Goal: Task Accomplishment & Management: Use online tool/utility

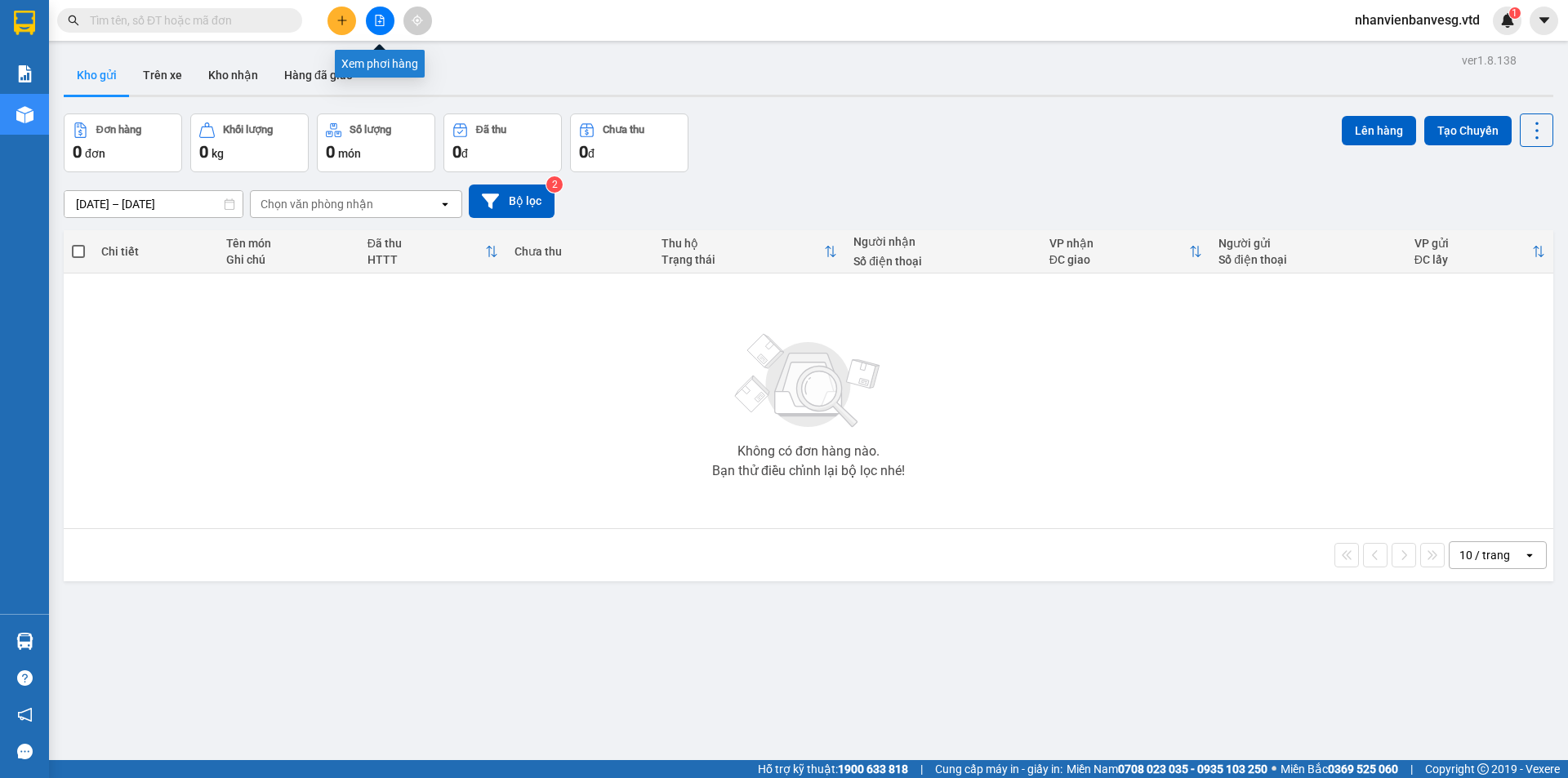
click at [385, 25] on icon "file-add" at bounding box center [380, 20] width 12 height 12
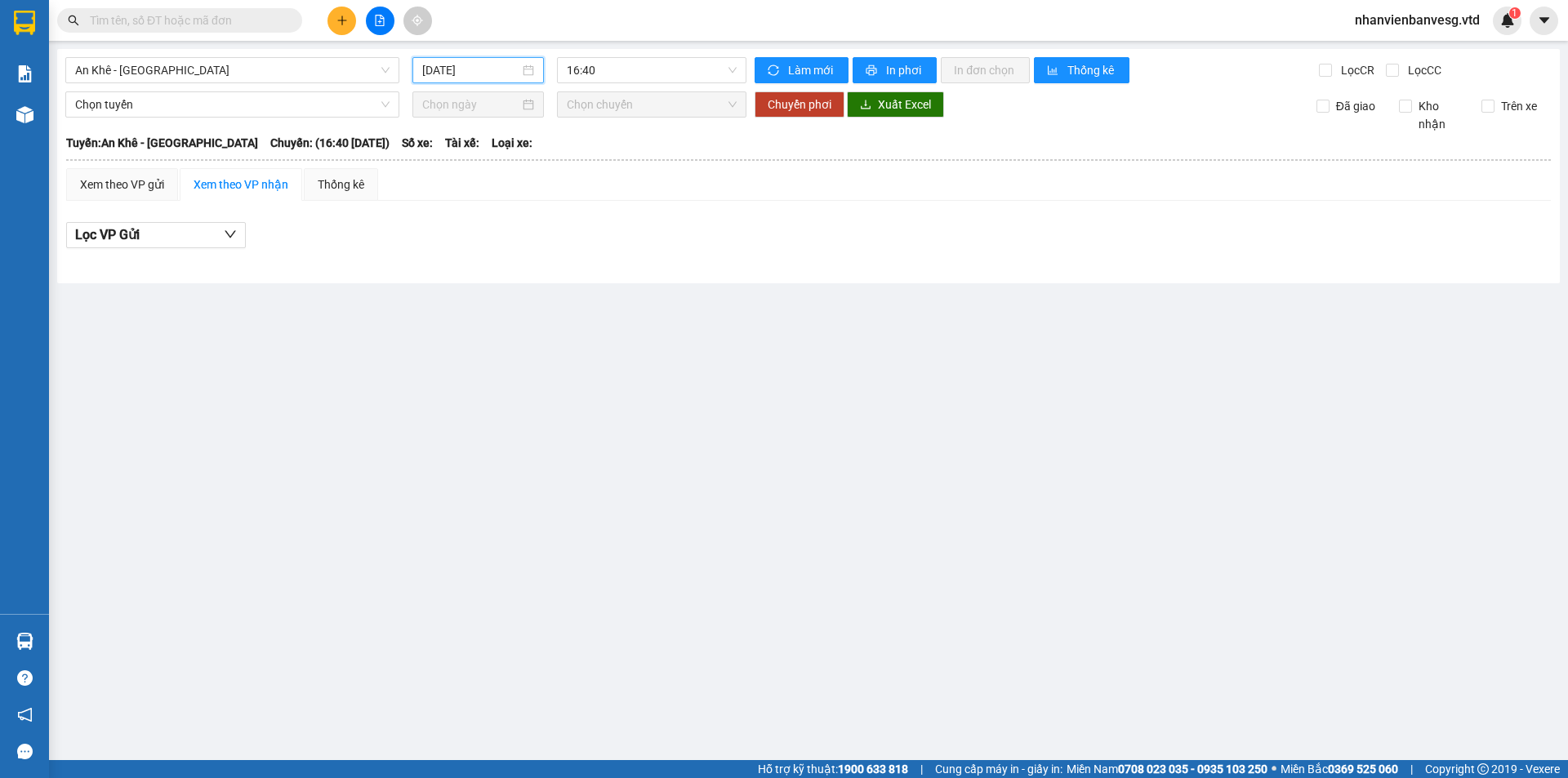
click at [480, 74] on input "14/08/2025" at bounding box center [471, 70] width 97 height 18
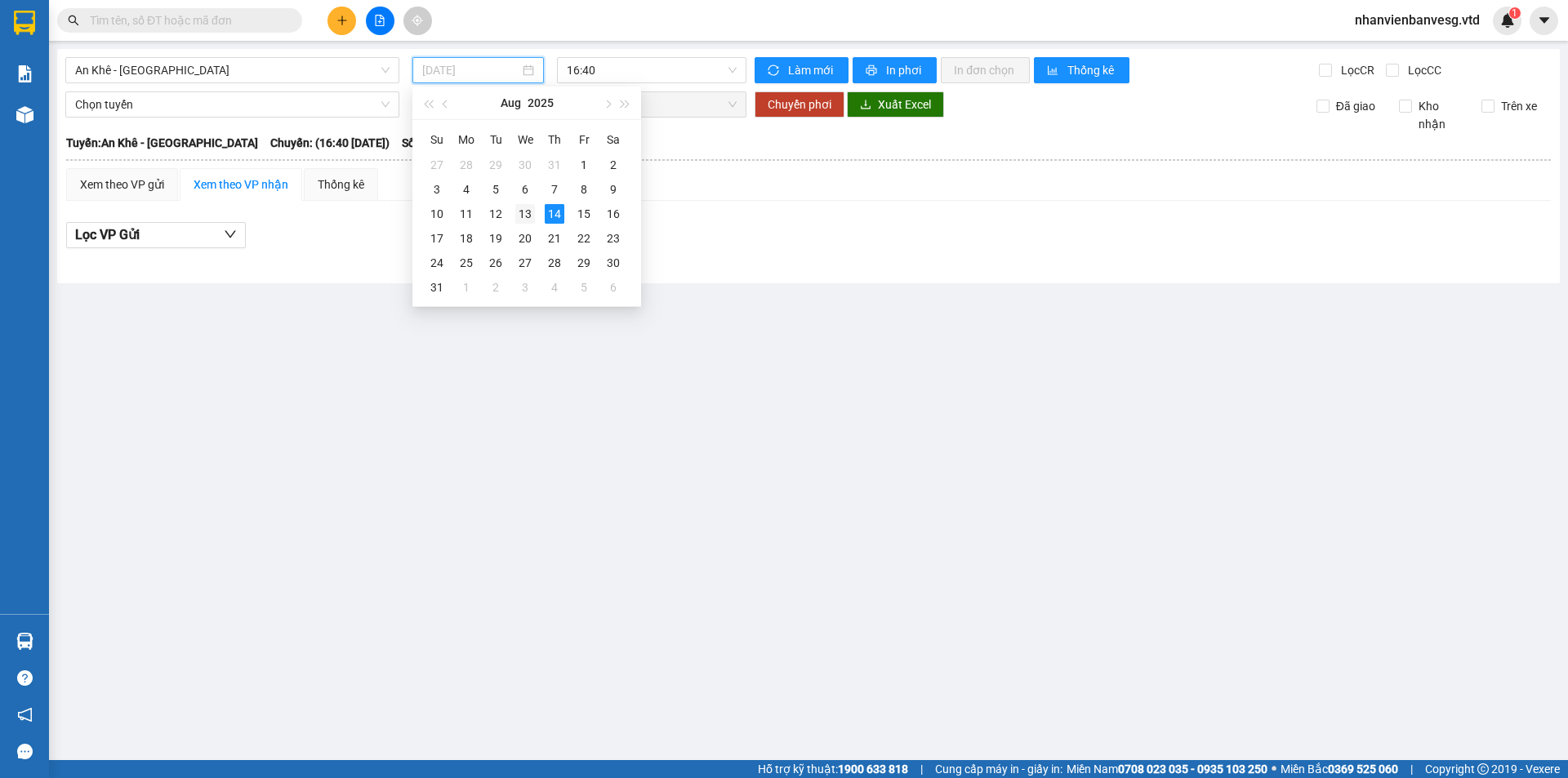
click at [532, 206] on div "13" at bounding box center [525, 214] width 20 height 20
type input "13/08/2025"
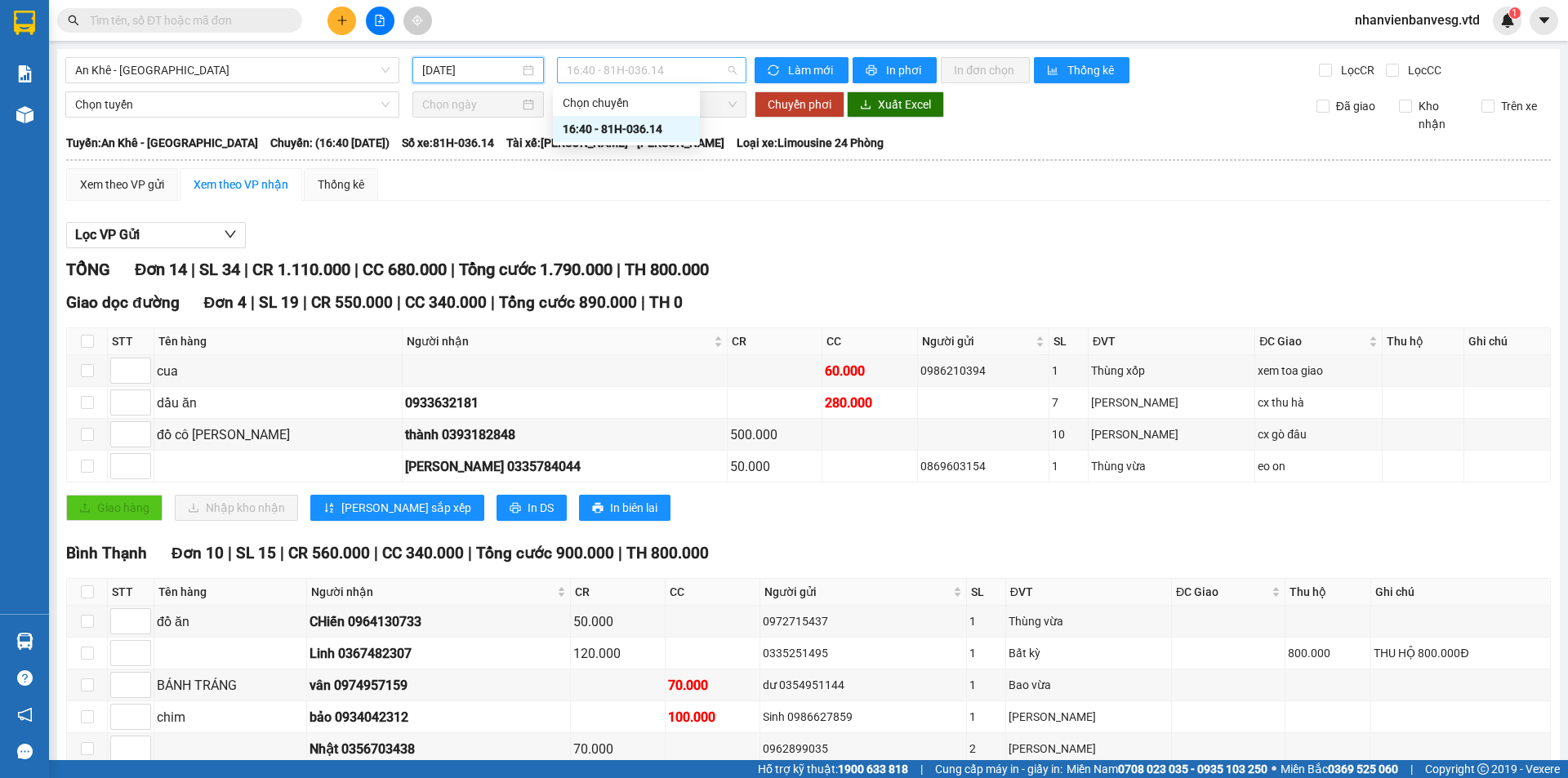
click at [662, 65] on span "16:40 - 81H-036.14" at bounding box center [652, 69] width 170 height 24
drag, startPoint x: 750, startPoint y: 211, endPoint x: 750, endPoint y: 200, distance: 11.0
click at [750, 208] on div "Xem theo VP gửi Xem theo VP nhận Thống kê Lọc VP Gửi TỔNG Đơn 14 | SL 34 | CR …" at bounding box center [808, 576] width 1484 height 815
click at [285, 78] on span "An Khê - Sài Gòn" at bounding box center [232, 69] width 315 height 24
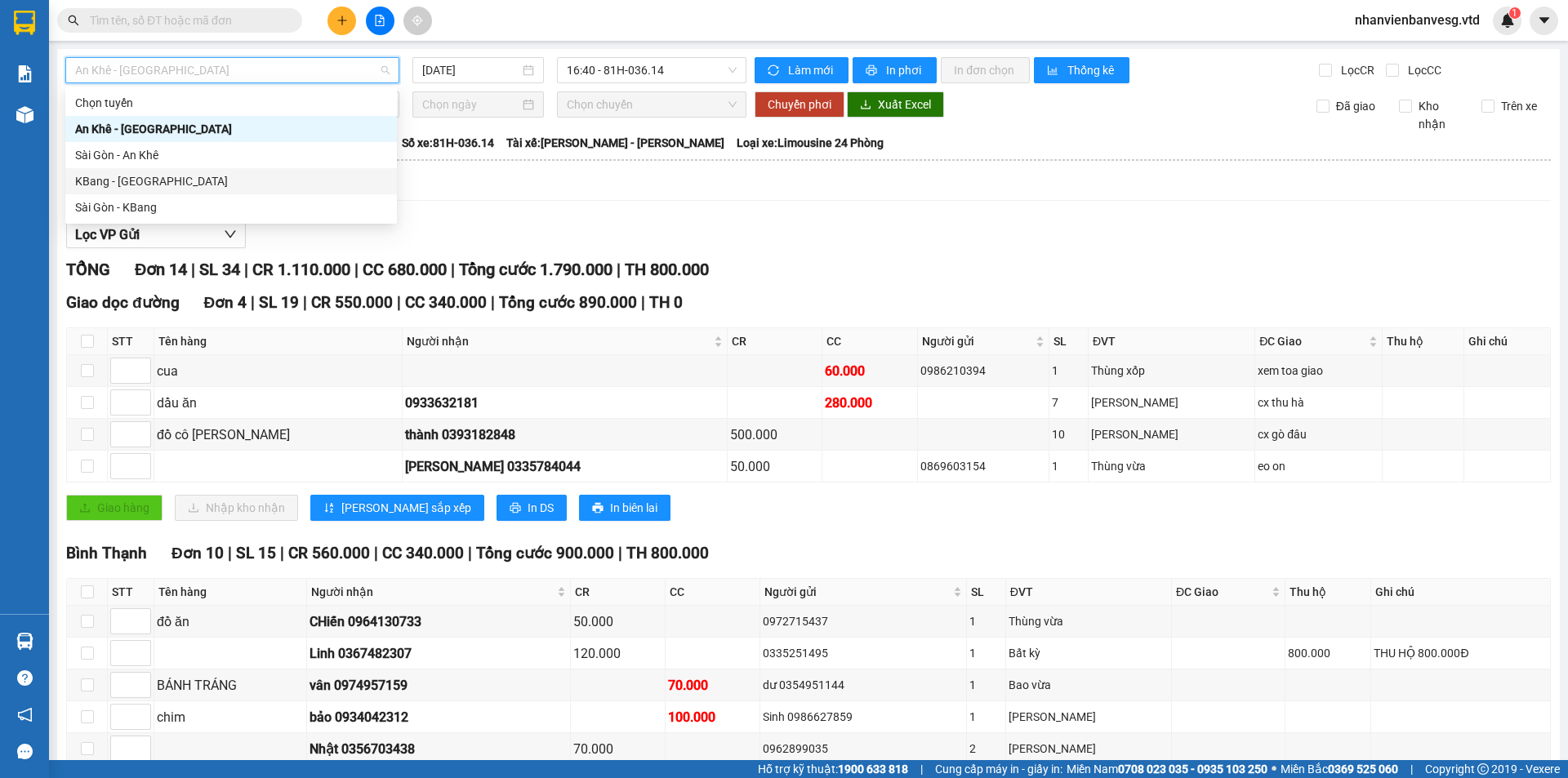
click at [200, 182] on div "KBang - Sài Gòn" at bounding box center [231, 181] width 312 height 18
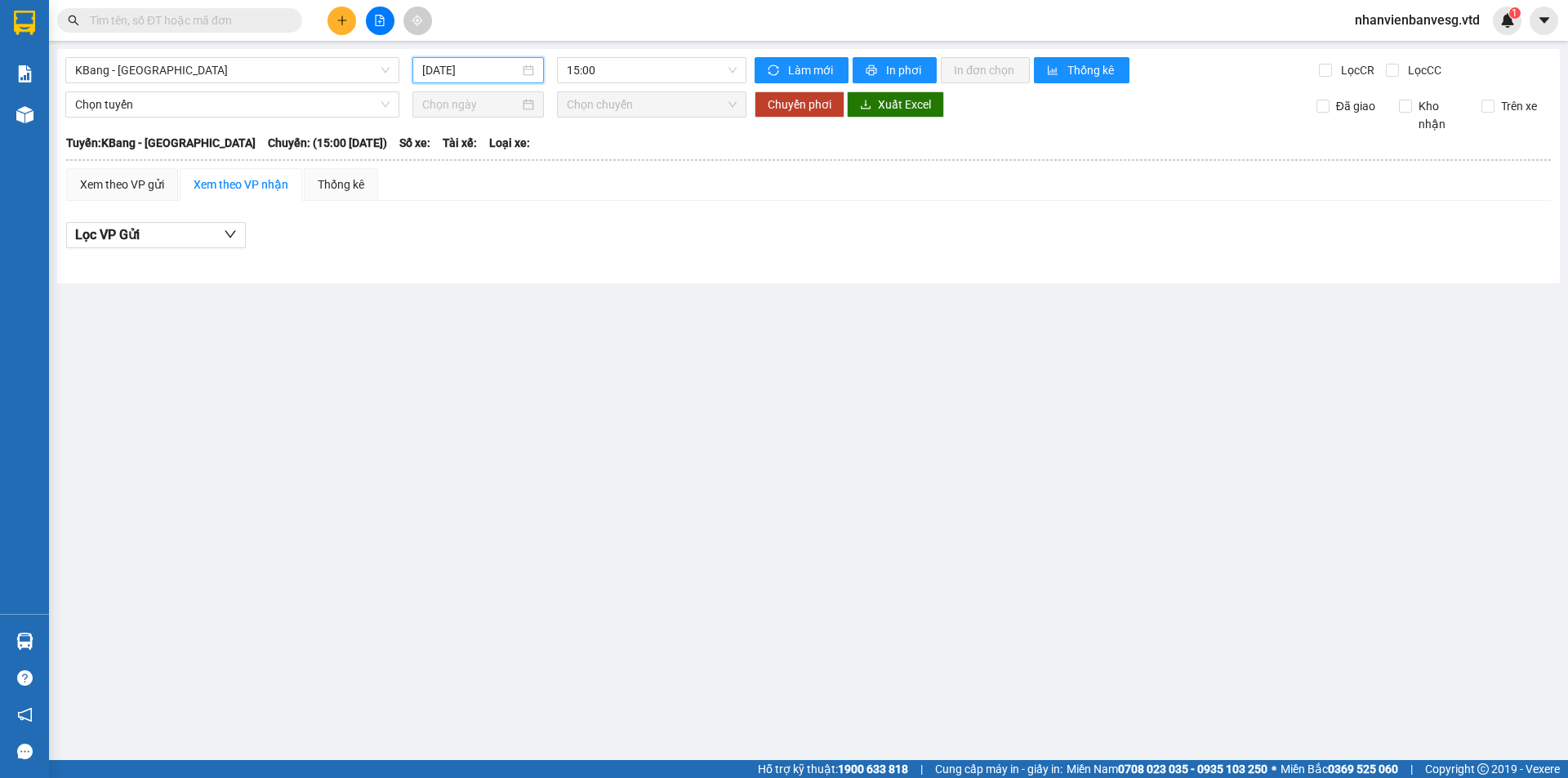
drag, startPoint x: 464, startPoint y: 65, endPoint x: 465, endPoint y: 128, distance: 63.0
click at [464, 69] on input "14/08/2025" at bounding box center [471, 70] width 97 height 18
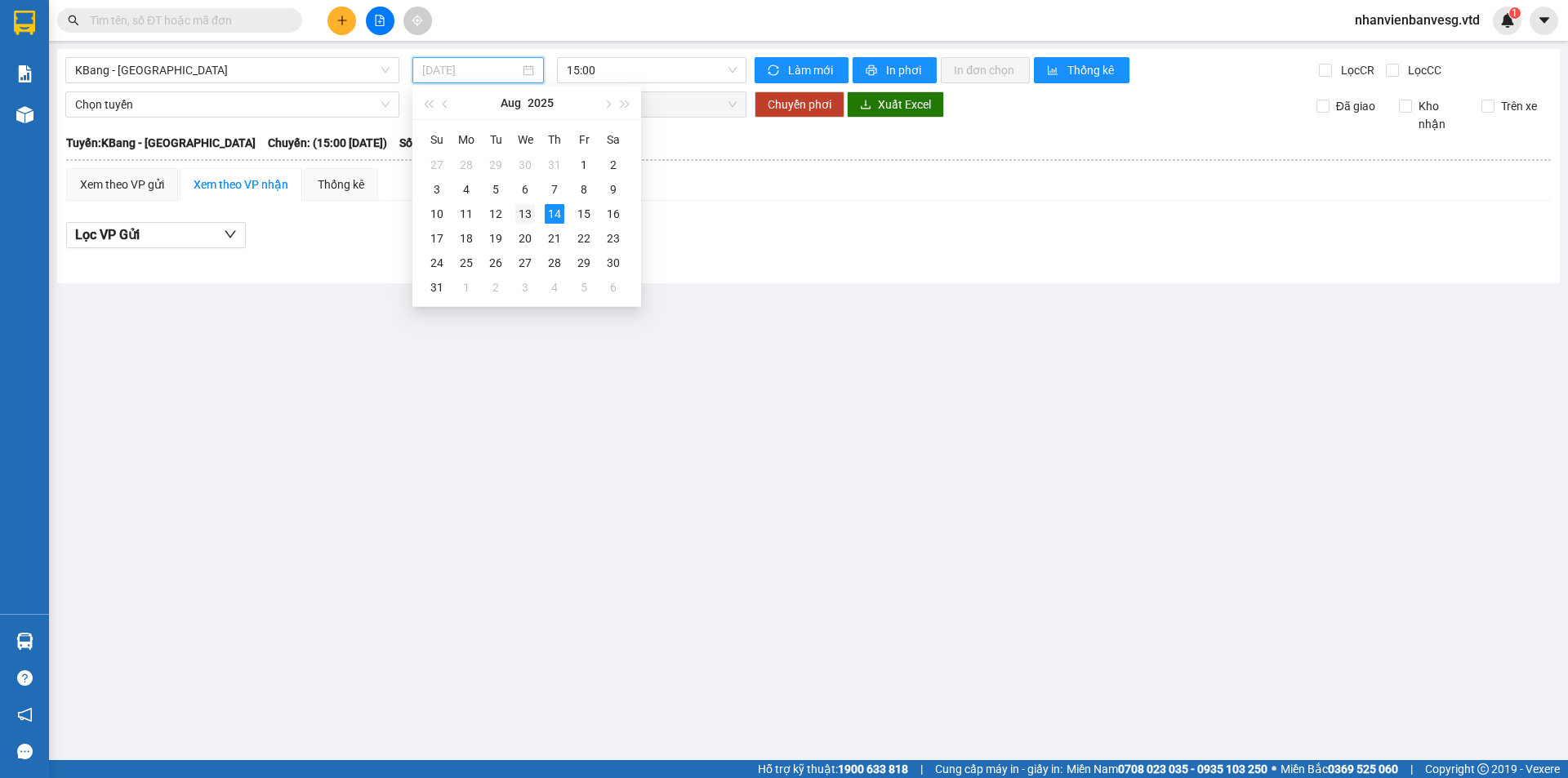
click at [527, 212] on div "13" at bounding box center [525, 214] width 20 height 20
type input "13/08/2025"
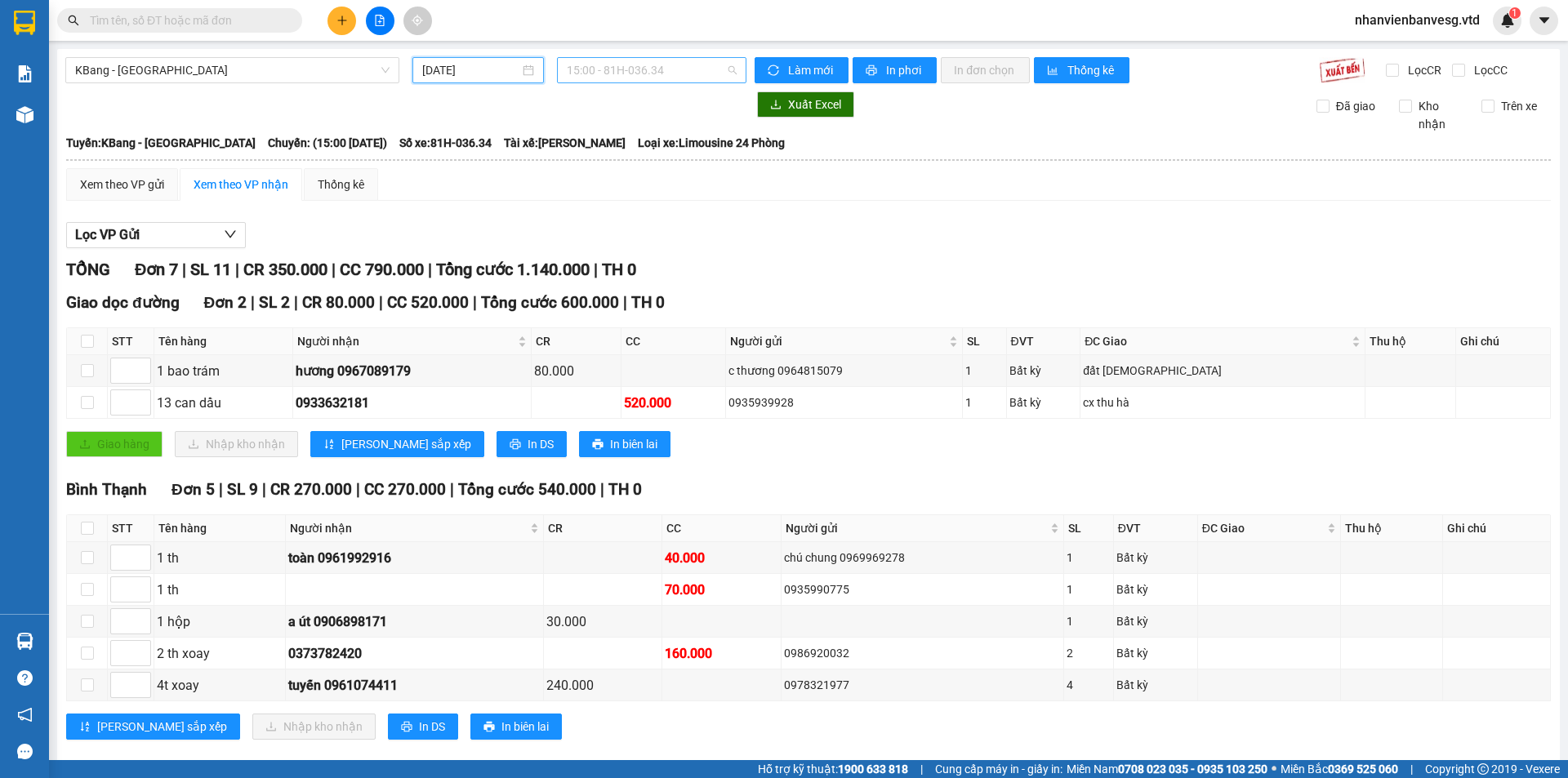
click at [671, 67] on span "15:00 - 81H-036.34" at bounding box center [652, 69] width 170 height 24
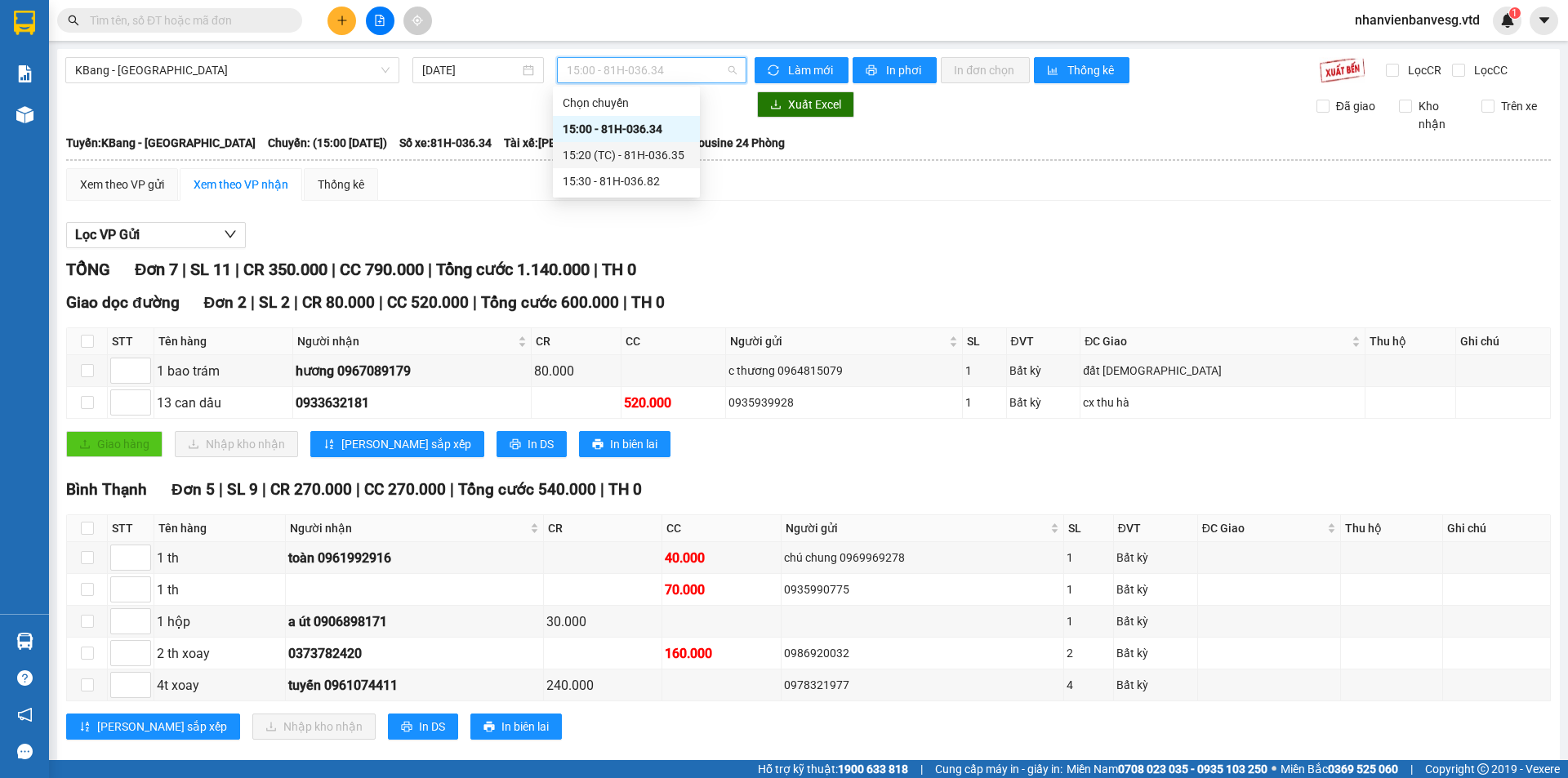
click at [668, 154] on div "15:20 (TC) - 81H-036.35" at bounding box center [626, 155] width 127 height 18
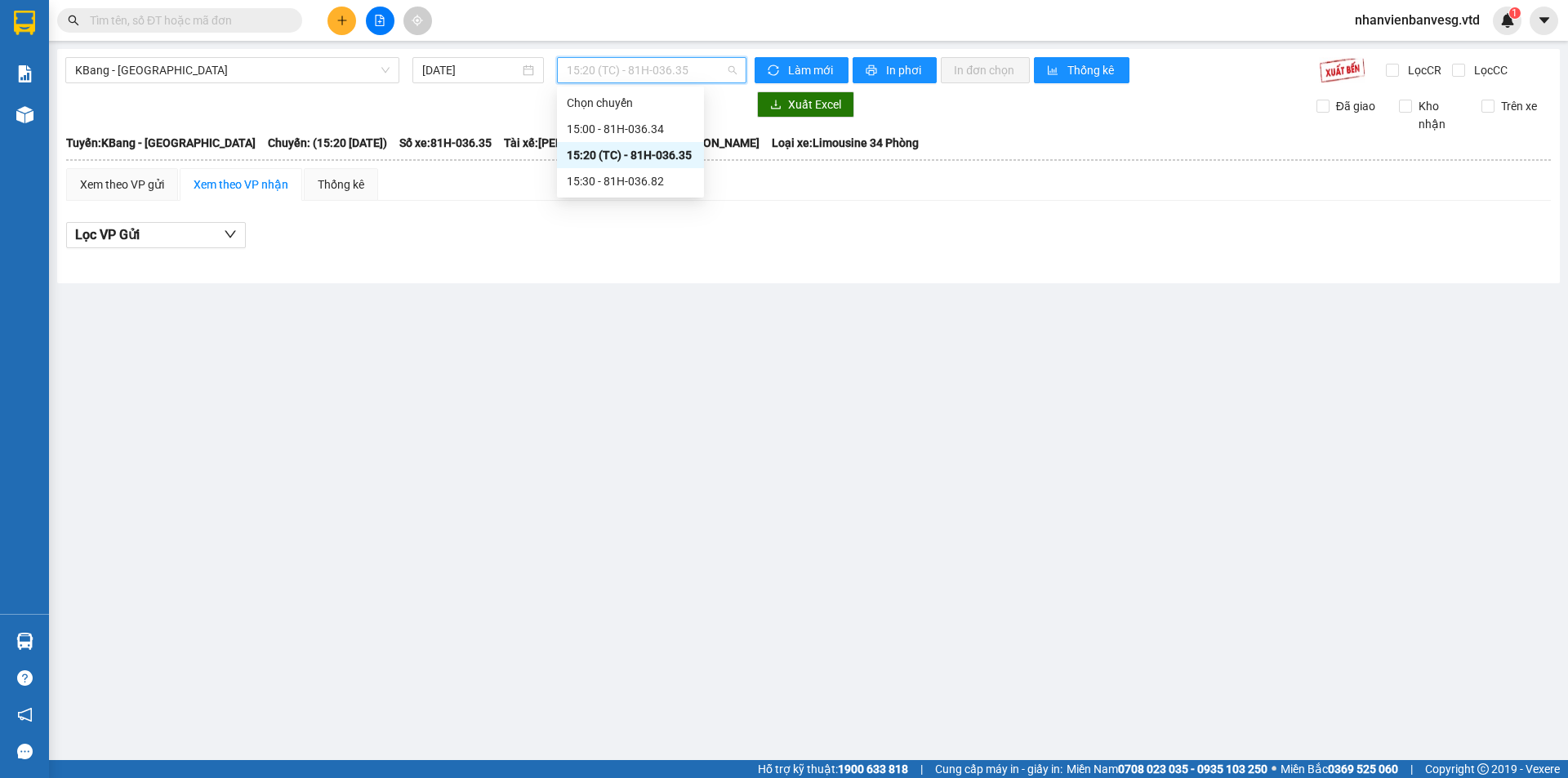
drag, startPoint x: 683, startPoint y: 64, endPoint x: 687, endPoint y: 147, distance: 83.1
click at [683, 74] on span "15:20 (TC) - 81H-036.35" at bounding box center [652, 69] width 170 height 24
click at [676, 188] on div "15:30 - 81H-036.82" at bounding box center [630, 181] width 127 height 18
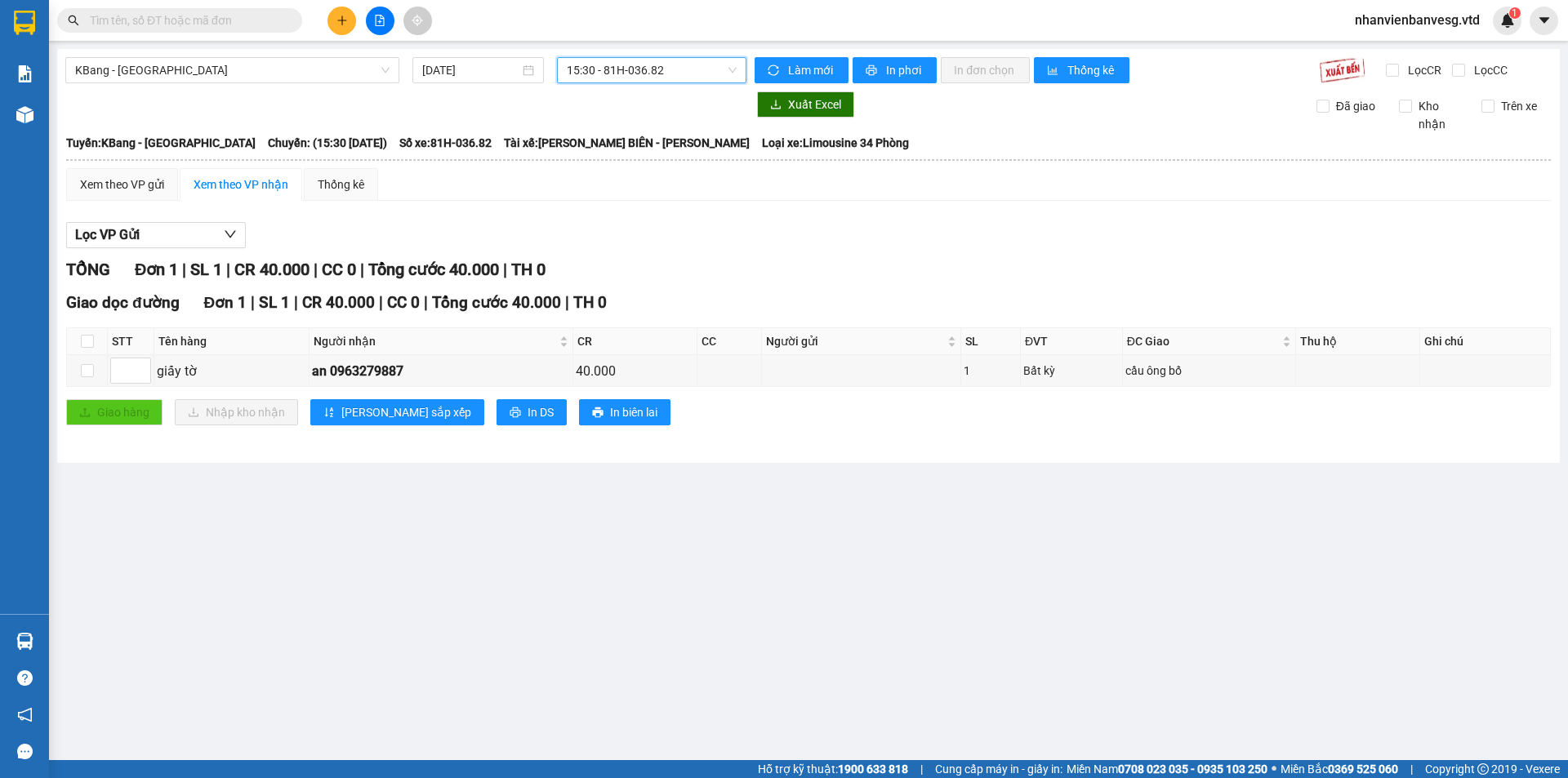
click at [646, 73] on span "15:30 - 81H-036.82" at bounding box center [652, 69] width 170 height 24
drag, startPoint x: 646, startPoint y: 128, endPoint x: 641, endPoint y: 118, distance: 11.2
click at [643, 119] on div "15:00 - 81H-036.34" at bounding box center [630, 129] width 147 height 26
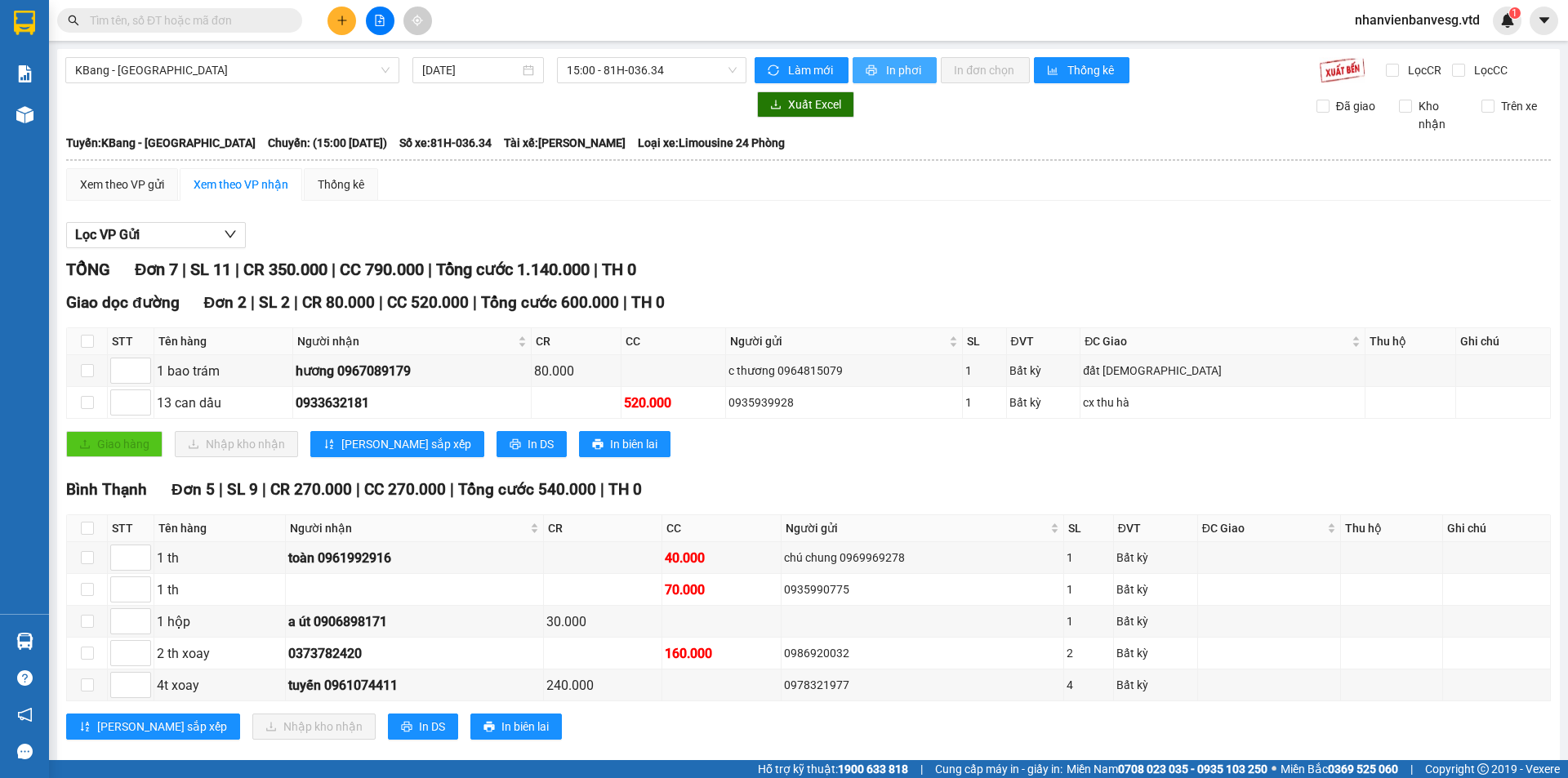
click at [886, 69] on span "In phơi" at bounding box center [905, 70] width 38 height 18
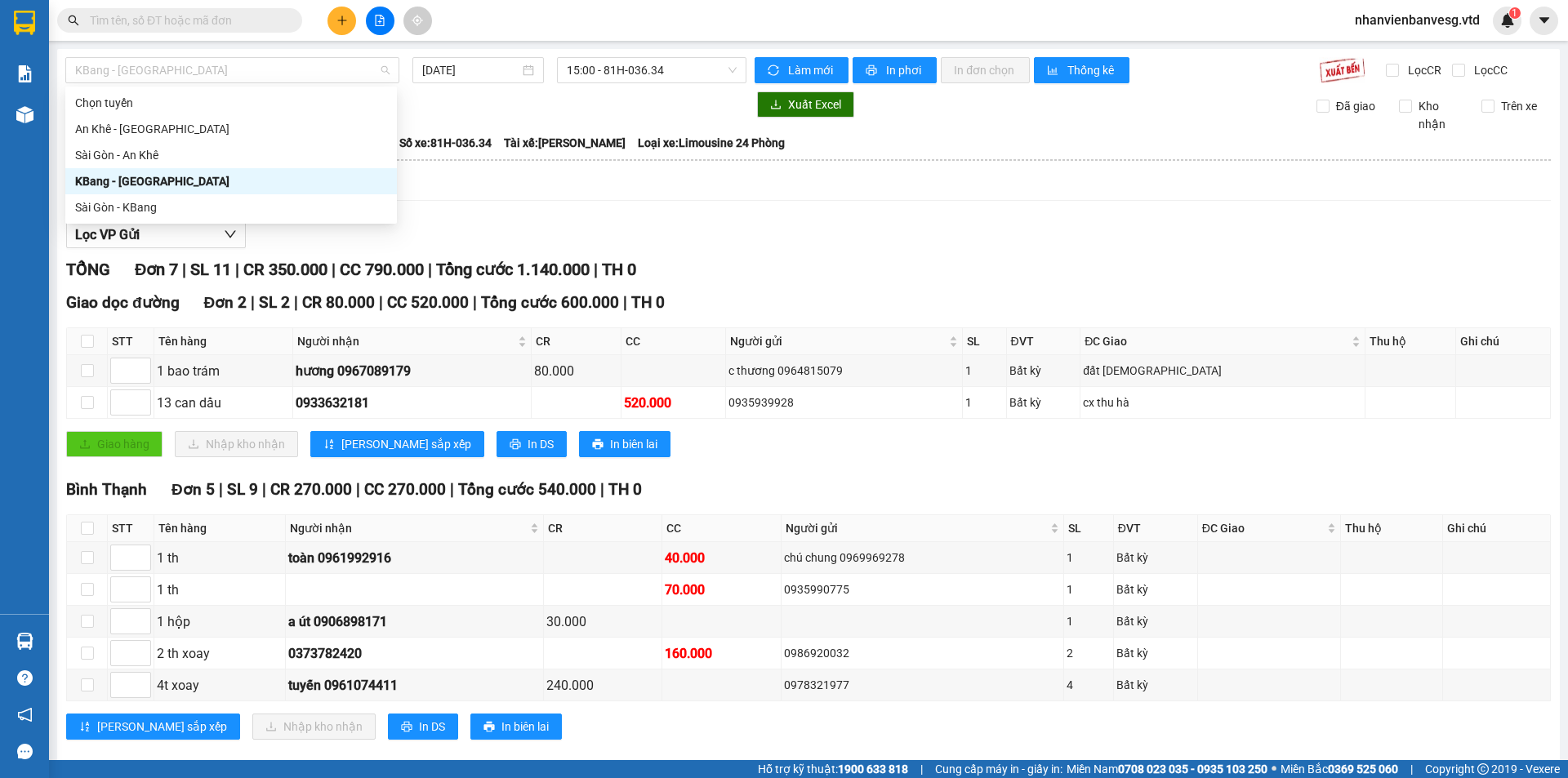
drag, startPoint x: 244, startPoint y: 78, endPoint x: 248, endPoint y: 102, distance: 24.3
click at [245, 83] on div "KBang - Sài Gòn 13/08/2025 15:00 - 81H-036.34 Làm mới In phơi In đơn chọn Thống…" at bounding box center [808, 413] width 1502 height 728
click at [239, 134] on div "An Khê - Sài Gòn" at bounding box center [231, 129] width 312 height 18
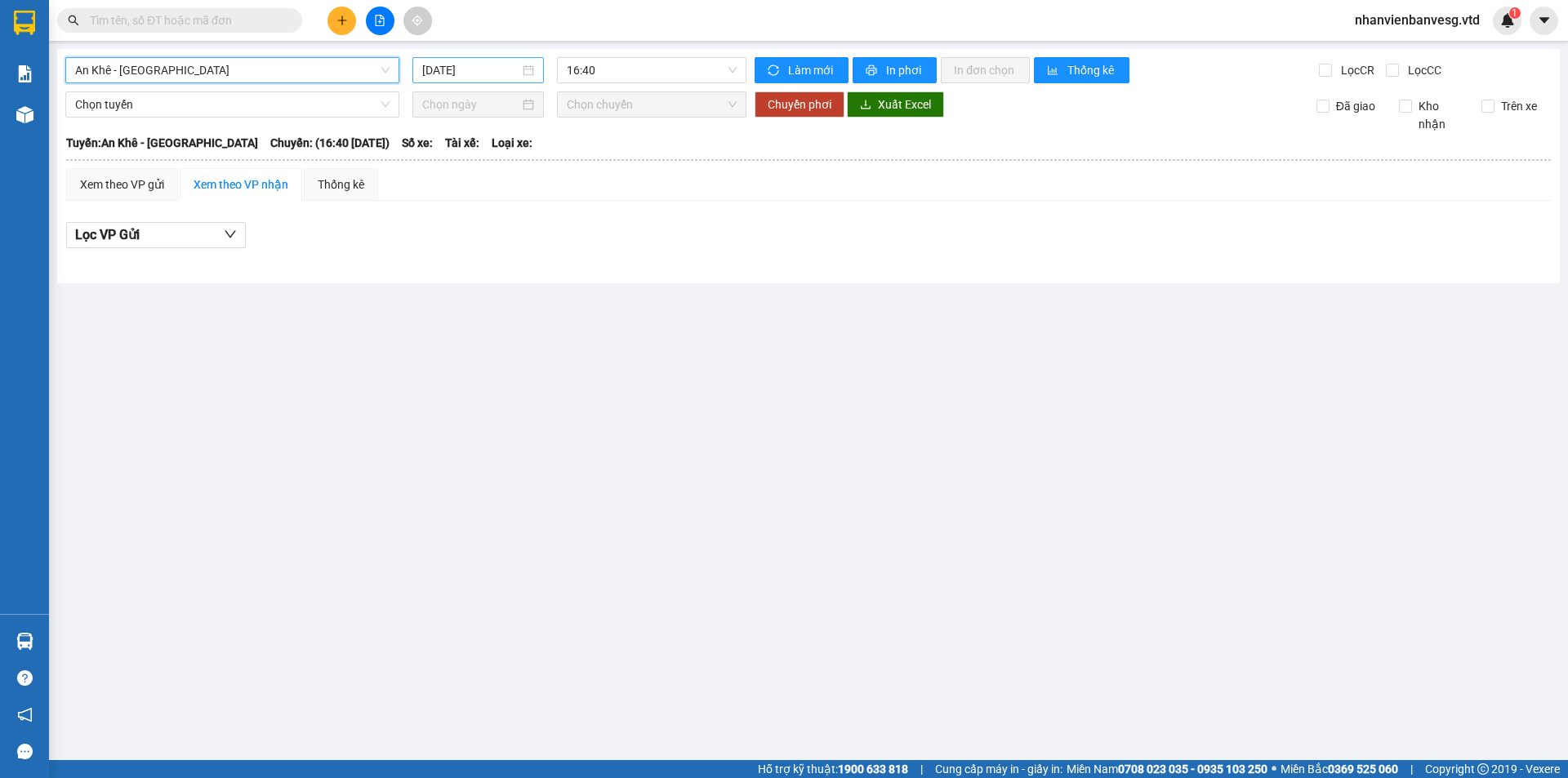
click at [484, 77] on input "14/08/2025" at bounding box center [471, 70] width 97 height 18
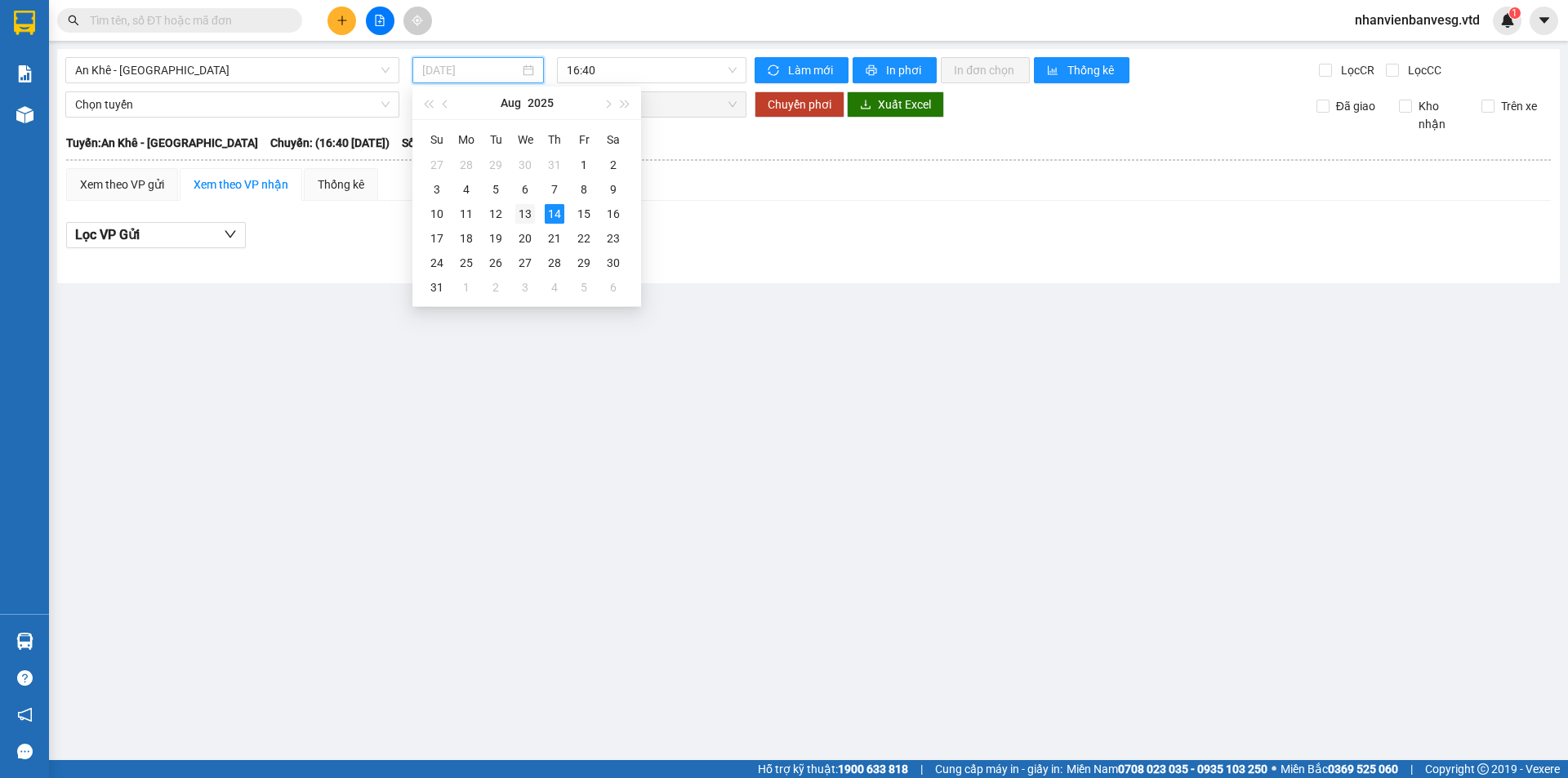
click at [527, 224] on td "13" at bounding box center [525, 214] width 30 height 24
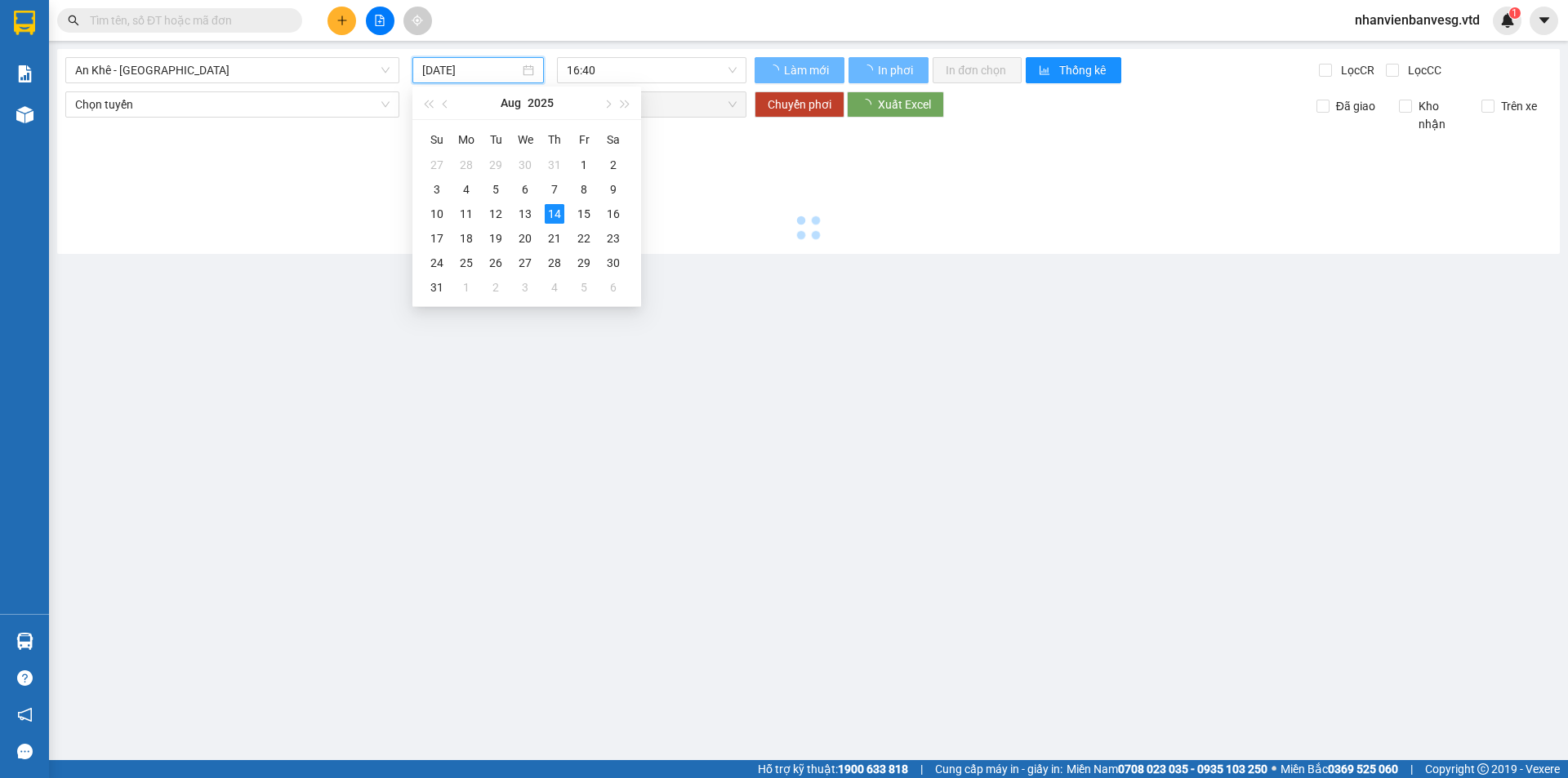
type input "13/08/2025"
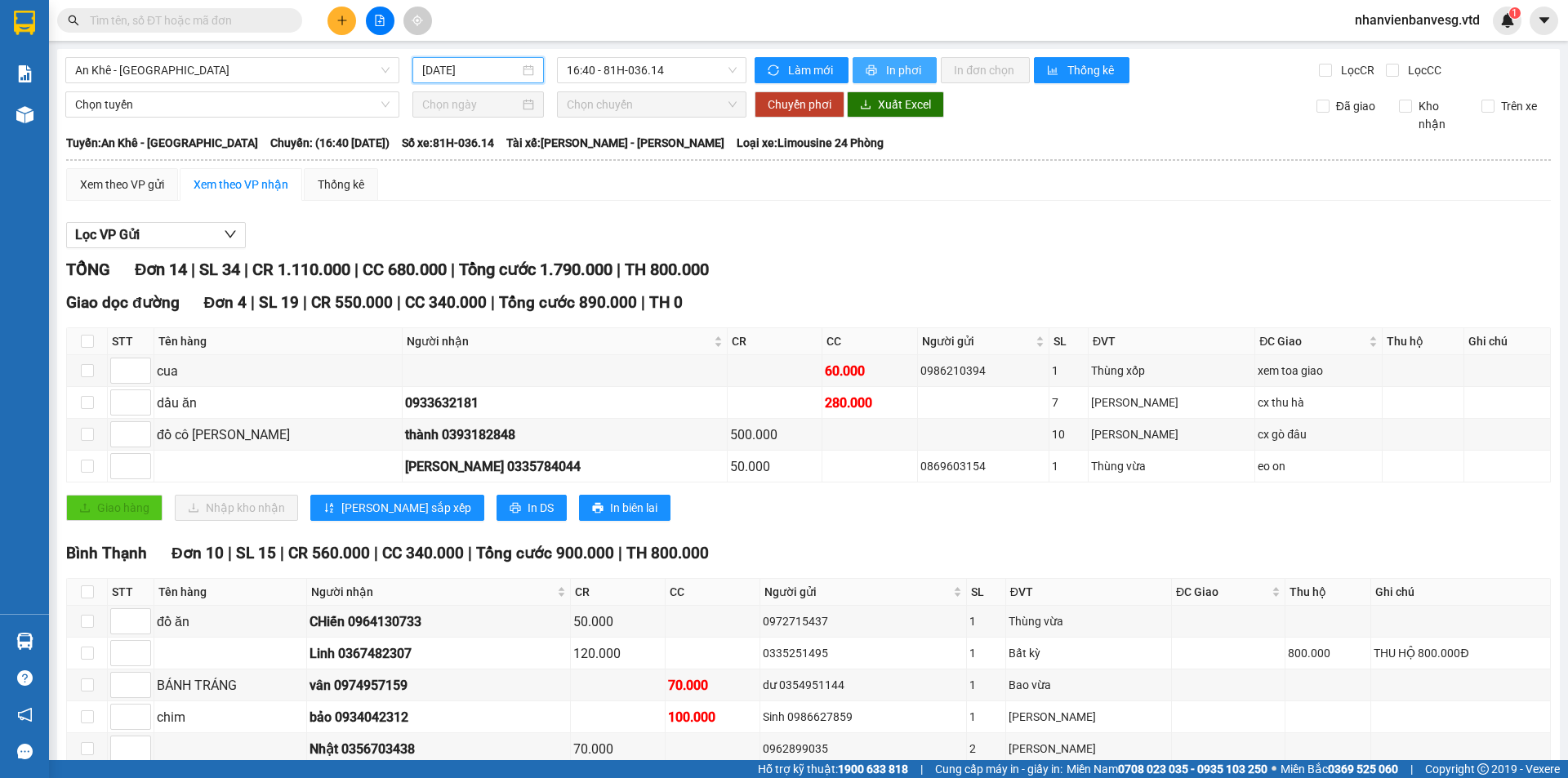
click at [894, 70] on span "In phơi" at bounding box center [905, 70] width 38 height 18
click at [688, 74] on span "16:40 - 81H-036.14" at bounding box center [652, 69] width 170 height 24
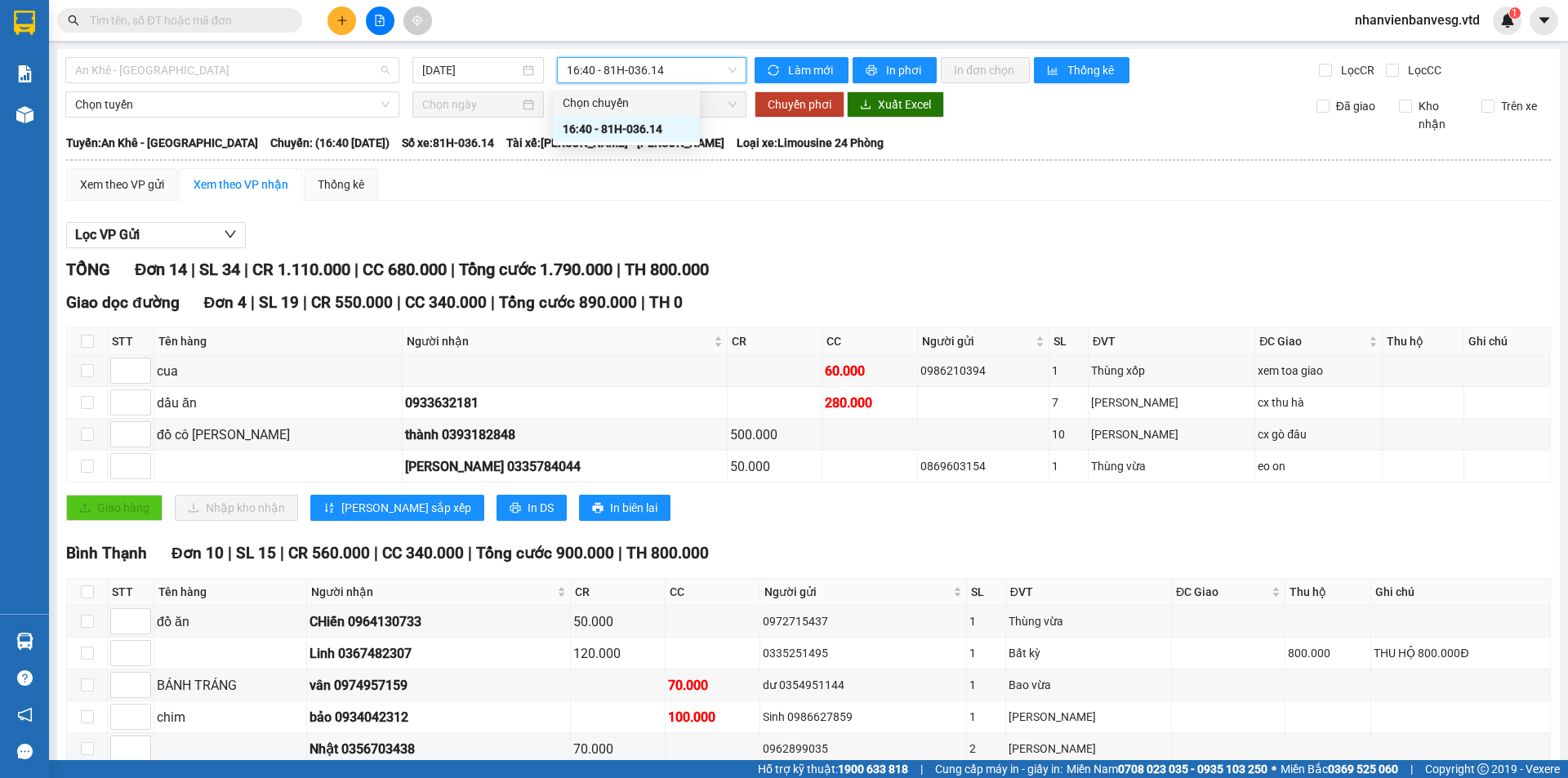
drag, startPoint x: 165, startPoint y: 77, endPoint x: 157, endPoint y: 110, distance: 34.0
click at [165, 78] on span "An Khê - Sài Gòn" at bounding box center [232, 69] width 315 height 24
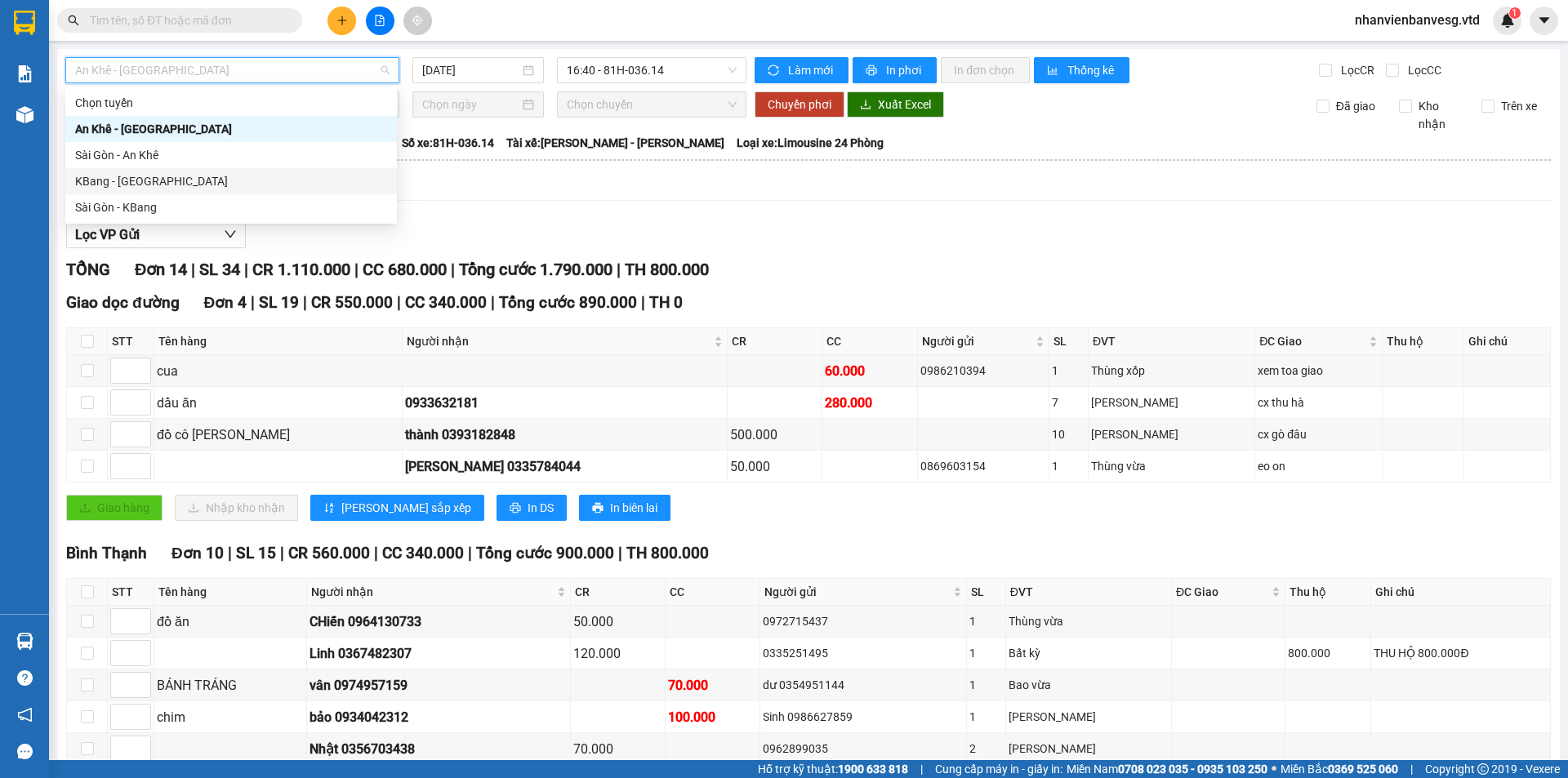
click at [148, 187] on div "KBang - Sài Gòn" at bounding box center [231, 181] width 312 height 18
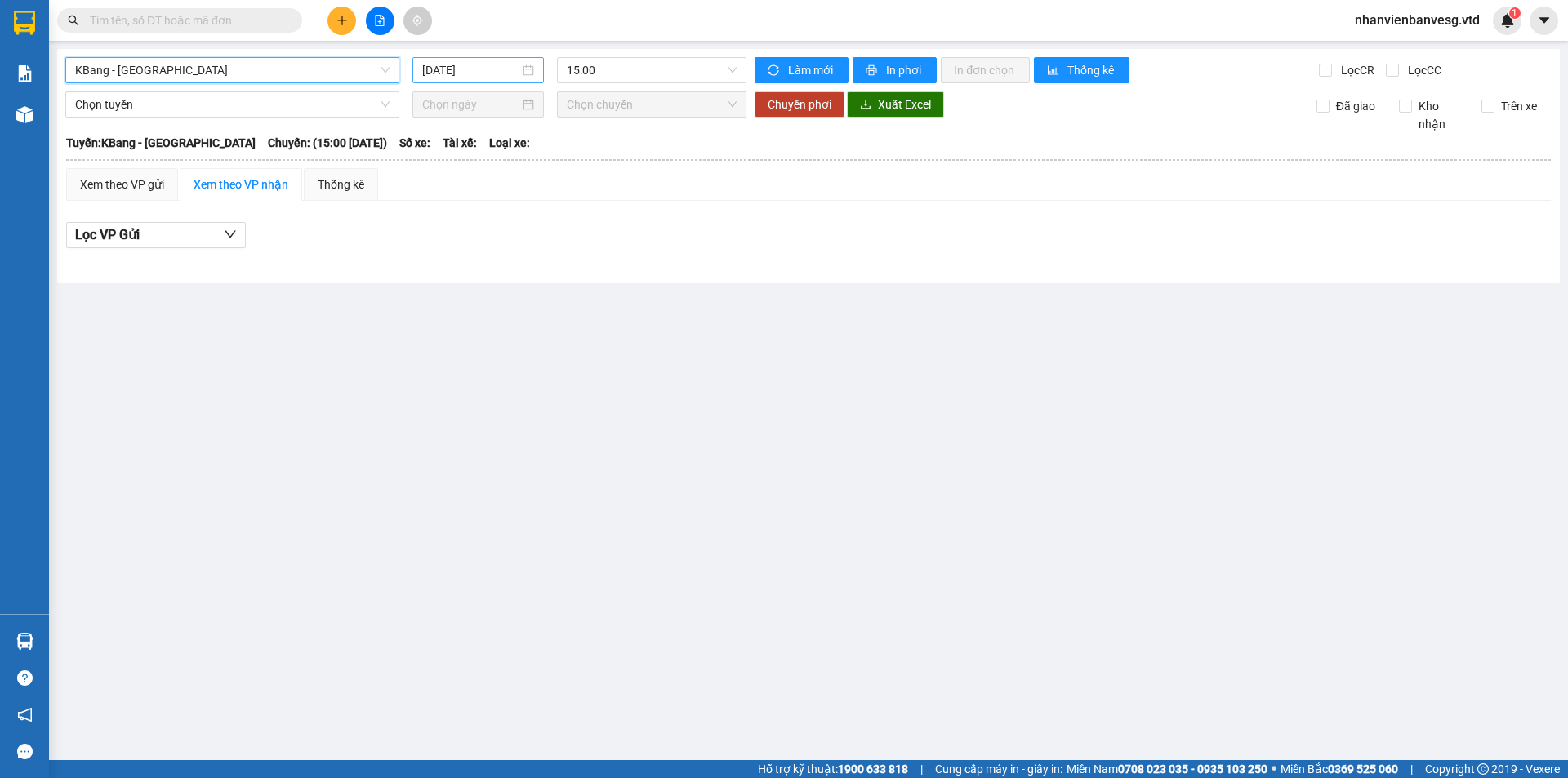
drag, startPoint x: 525, startPoint y: 71, endPoint x: 482, endPoint y: 71, distance: 43.0
click at [521, 71] on div "14/08/2025" at bounding box center [478, 70] width 112 height 18
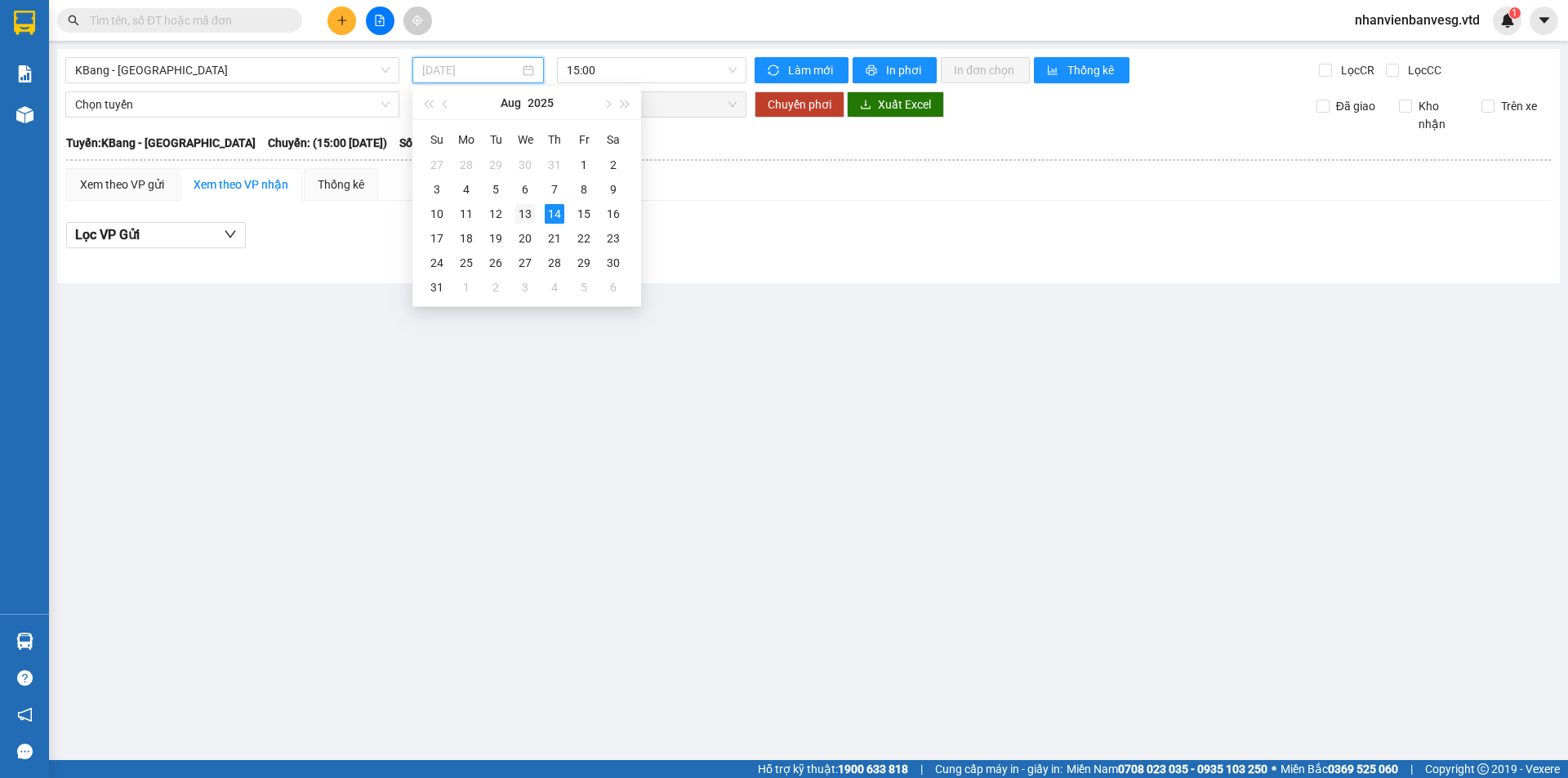
click at [524, 214] on div "13" at bounding box center [525, 214] width 20 height 20
type input "13/08/2025"
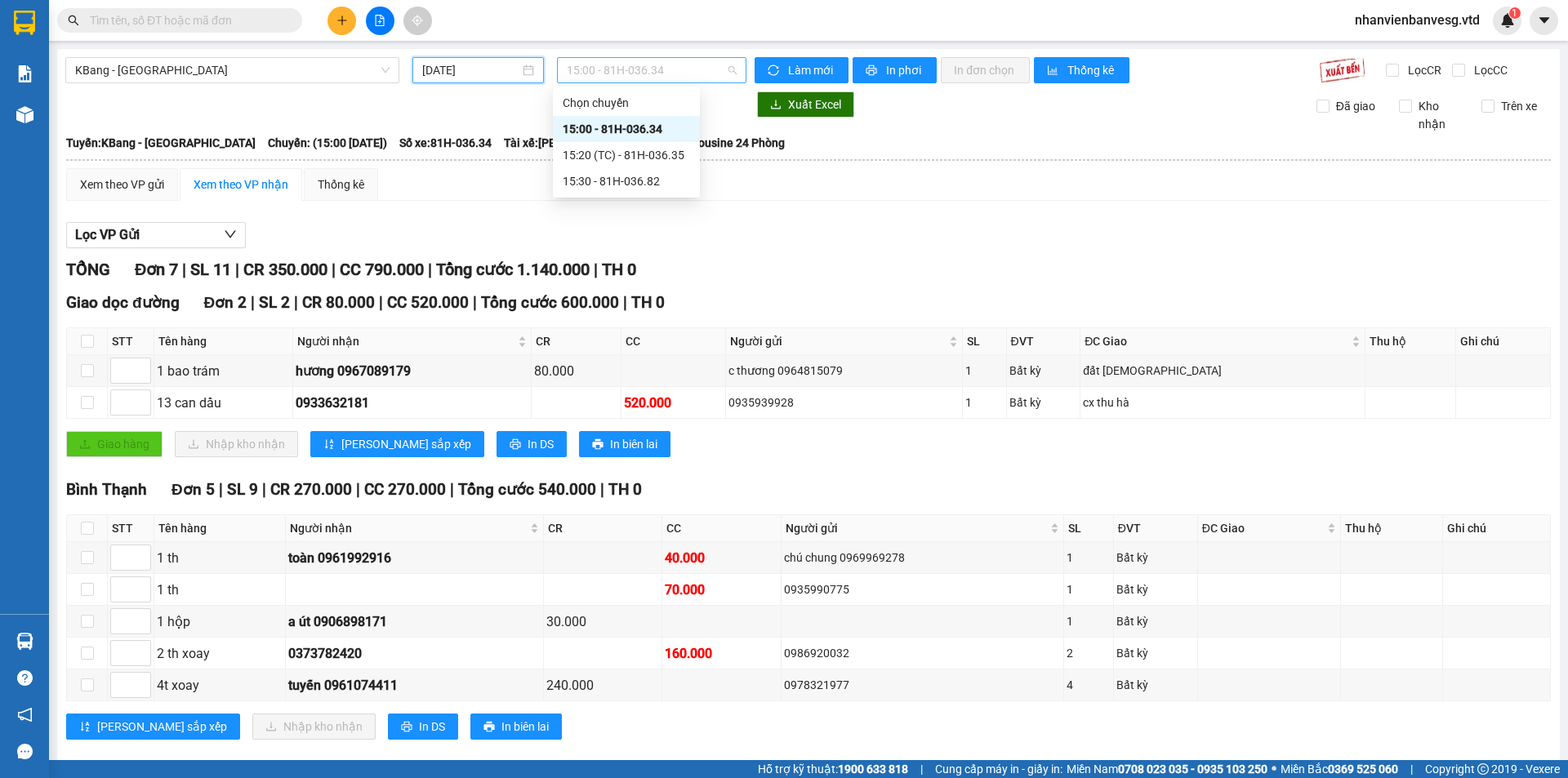
drag, startPoint x: 674, startPoint y: 68, endPoint x: 643, endPoint y: 161, distance: 98.0
click at [663, 90] on body "Kết quả tìm kiếm ( 0 ) Bộ lọc No Data nhanvienbanvesg.vtd 1 Báo cáo Mẫu 1: Báo …" at bounding box center [784, 389] width 1568 height 778
click at [640, 160] on div "15:20 (TC) - 81H-036.35" at bounding box center [626, 155] width 127 height 18
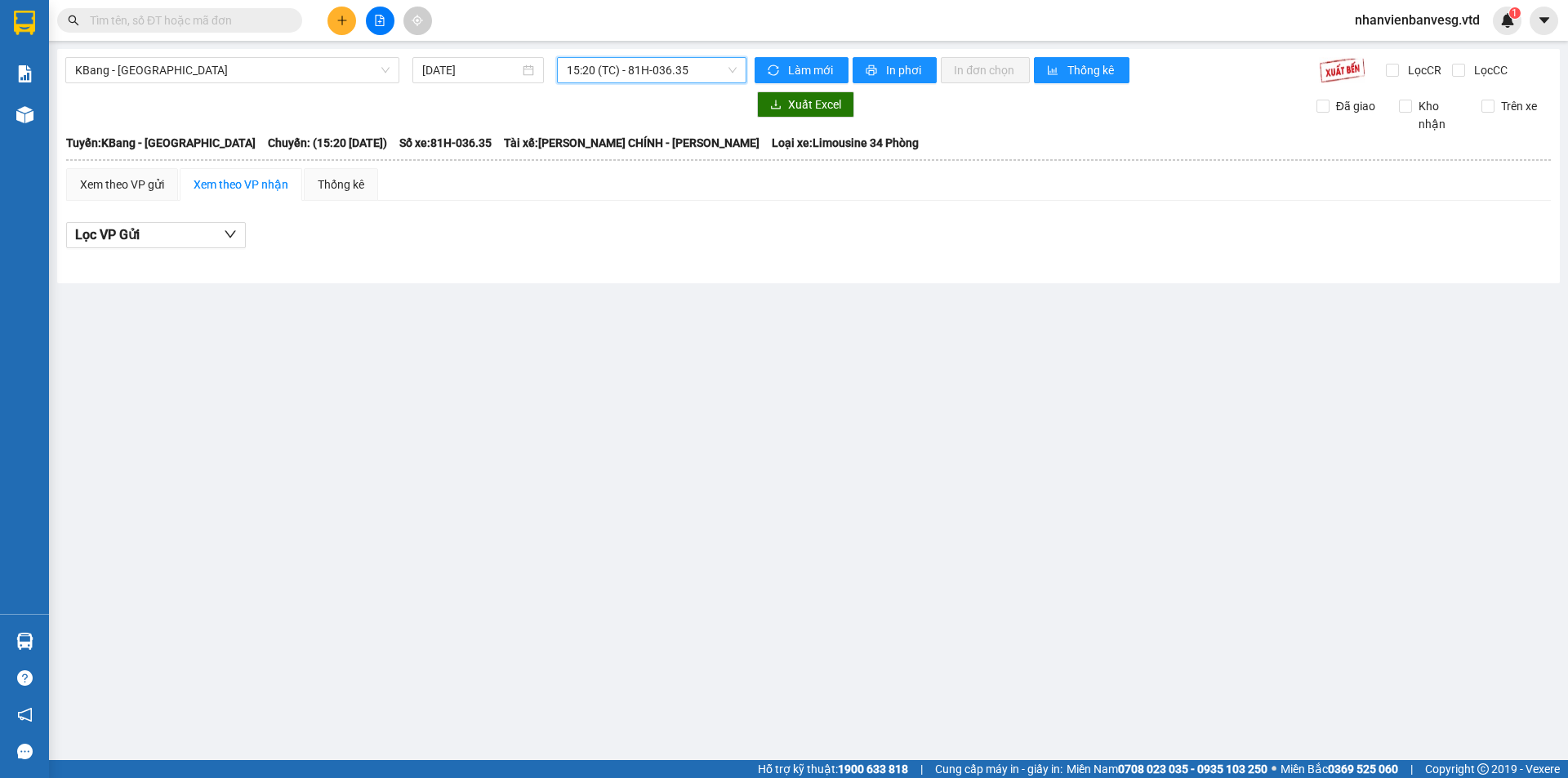
drag, startPoint x: 671, startPoint y: 69, endPoint x: 688, endPoint y: 99, distance: 34.5
click at [685, 94] on body "Kết quả tìm kiếm ( 0 ) Bộ lọc No Data nhanvienbanvesg.vtd 1 Báo cáo Mẫu 1: Báo …" at bounding box center [784, 389] width 1568 height 778
click at [671, 182] on div "15:30 - 81H-036.82" at bounding box center [630, 181] width 127 height 18
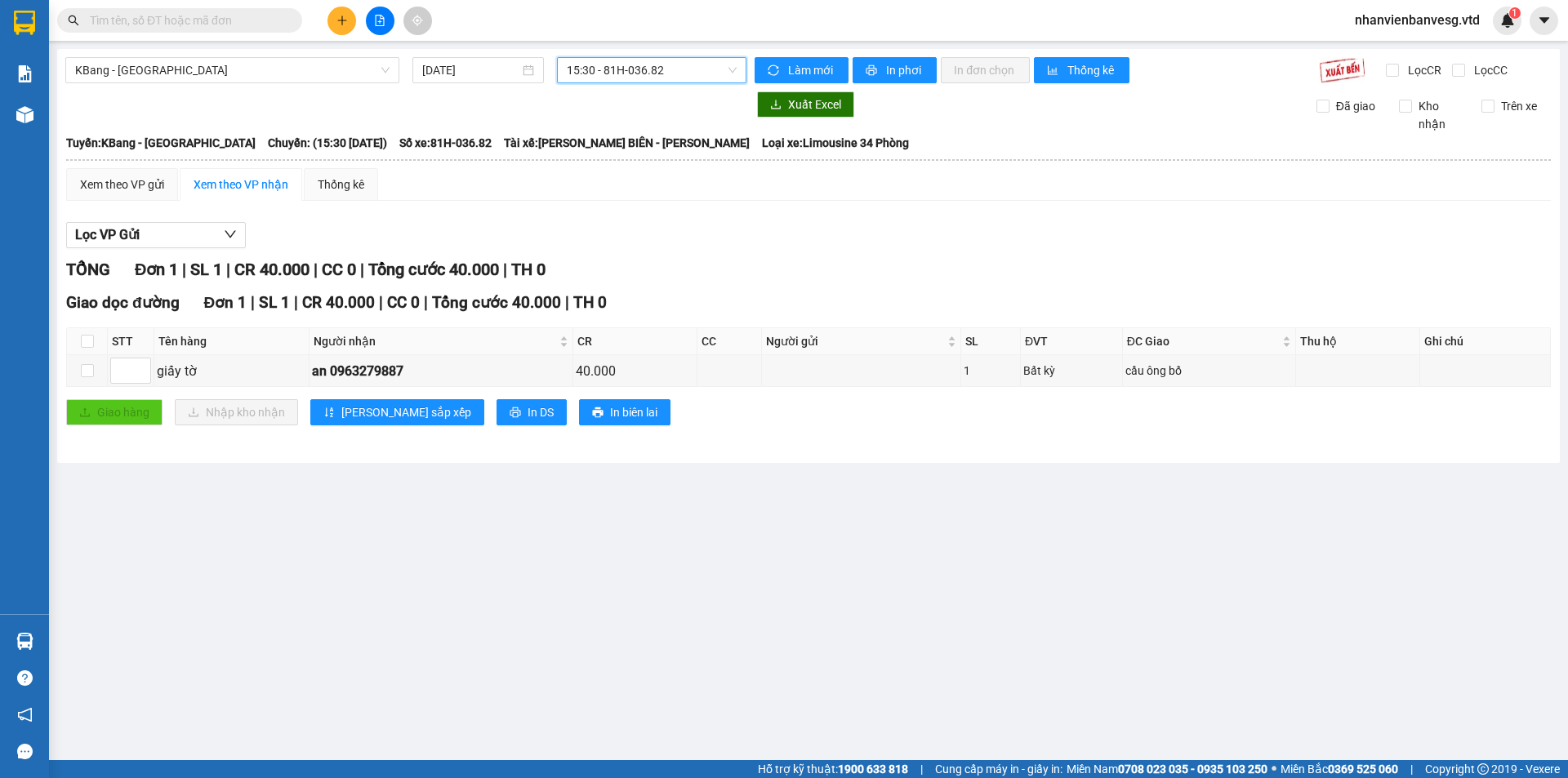
click at [676, 74] on span "15:30 - 81H-036.82" at bounding box center [652, 69] width 170 height 24
click at [645, 130] on div "15:00 - 81H-036.34" at bounding box center [630, 129] width 127 height 18
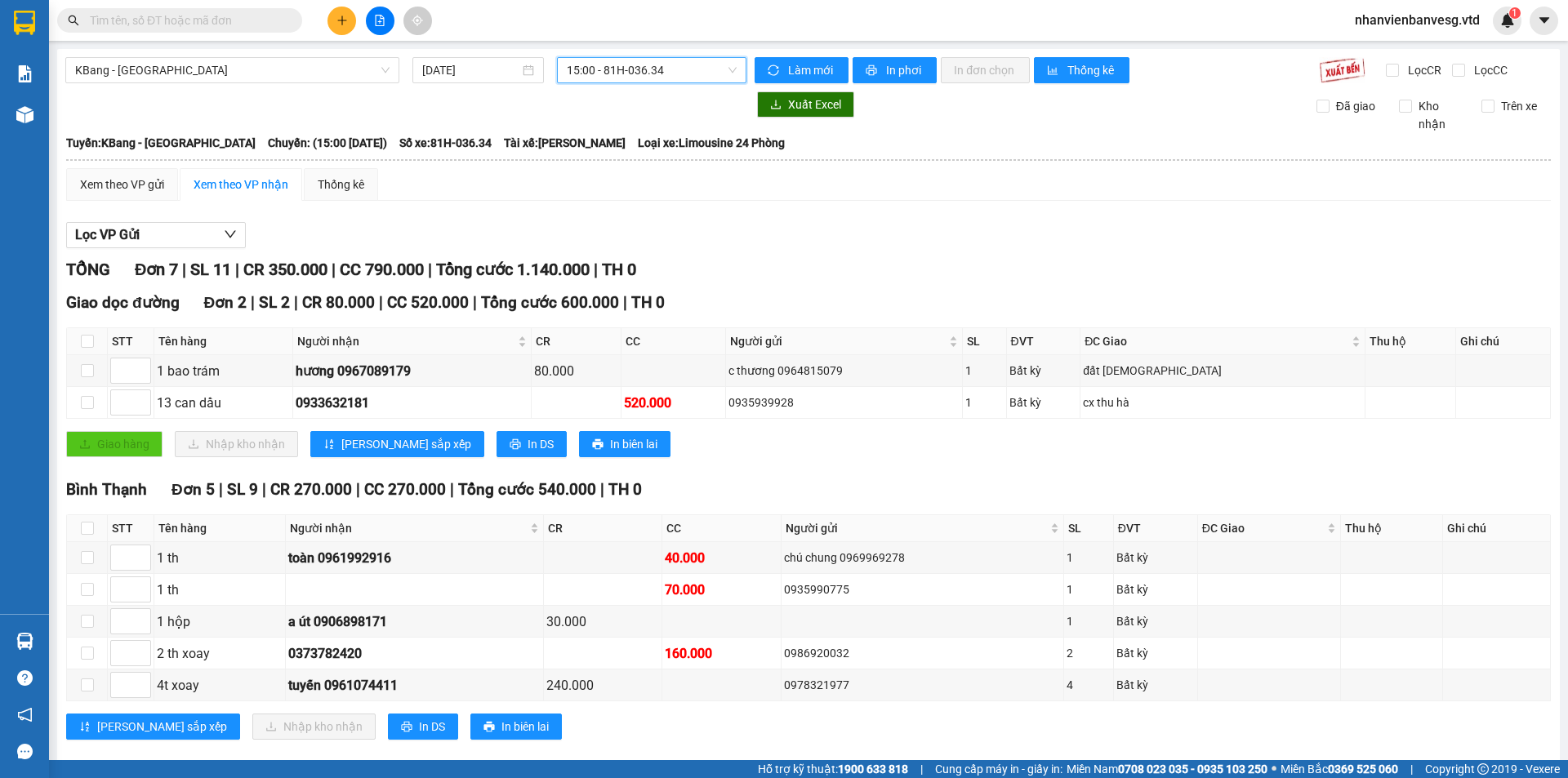
click at [691, 71] on span "15:00 - 81H-036.34" at bounding box center [652, 69] width 170 height 24
click at [672, 151] on div "15:20 (TC) - 81H-036.35" at bounding box center [626, 155] width 127 height 18
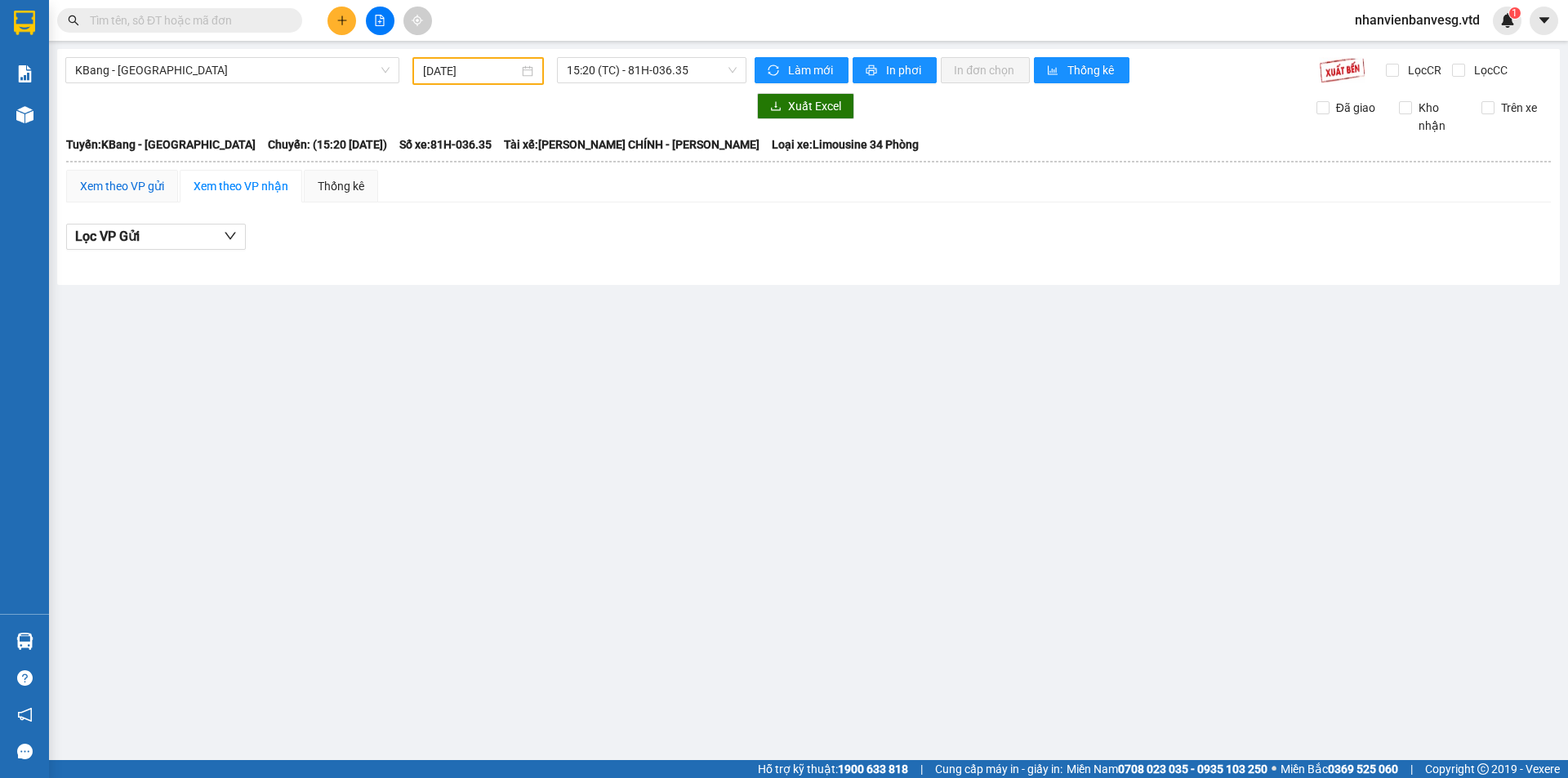
click at [132, 182] on div "Xem theo VP gửi" at bounding box center [122, 187] width 84 height 18
click at [245, 186] on div "Xem theo VP nhận" at bounding box center [241, 187] width 95 height 18
click at [717, 74] on span "15:20 (TC) - 81H-036.35" at bounding box center [652, 69] width 170 height 24
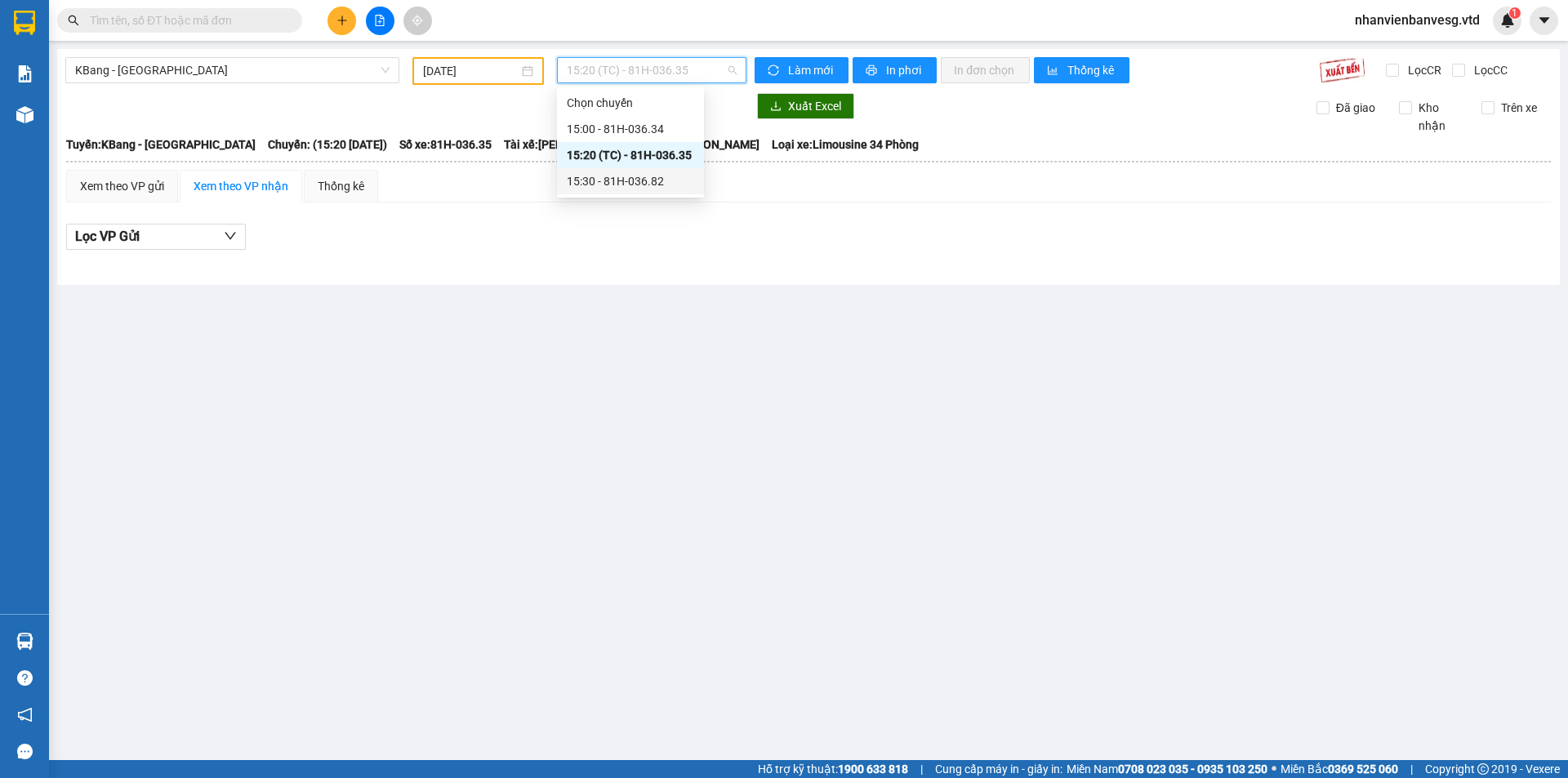
click at [650, 186] on div "15:30 - 81H-036.82" at bounding box center [630, 181] width 127 height 18
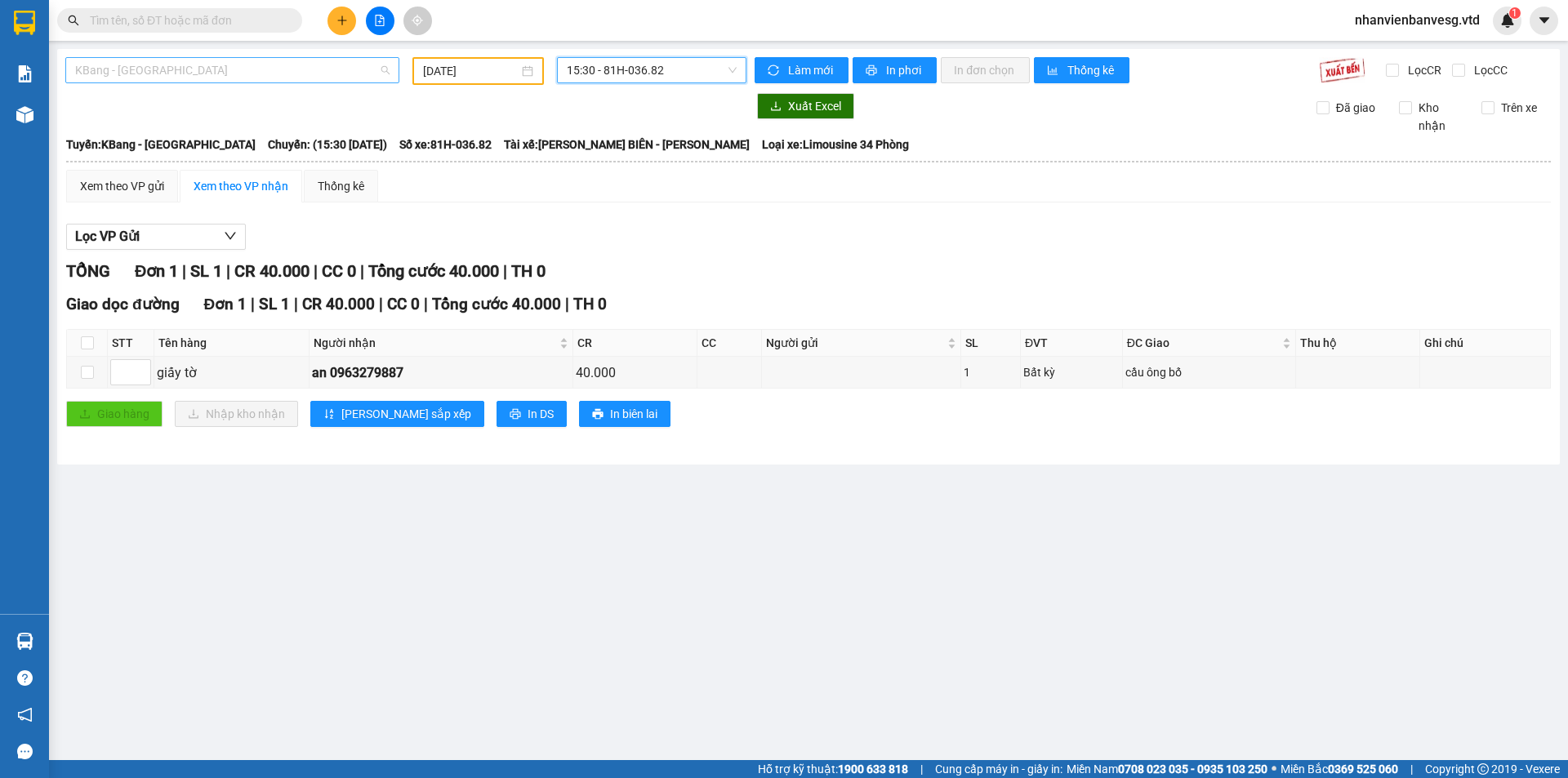
click at [334, 71] on span "KBang - Sài Gòn" at bounding box center [232, 69] width 315 height 24
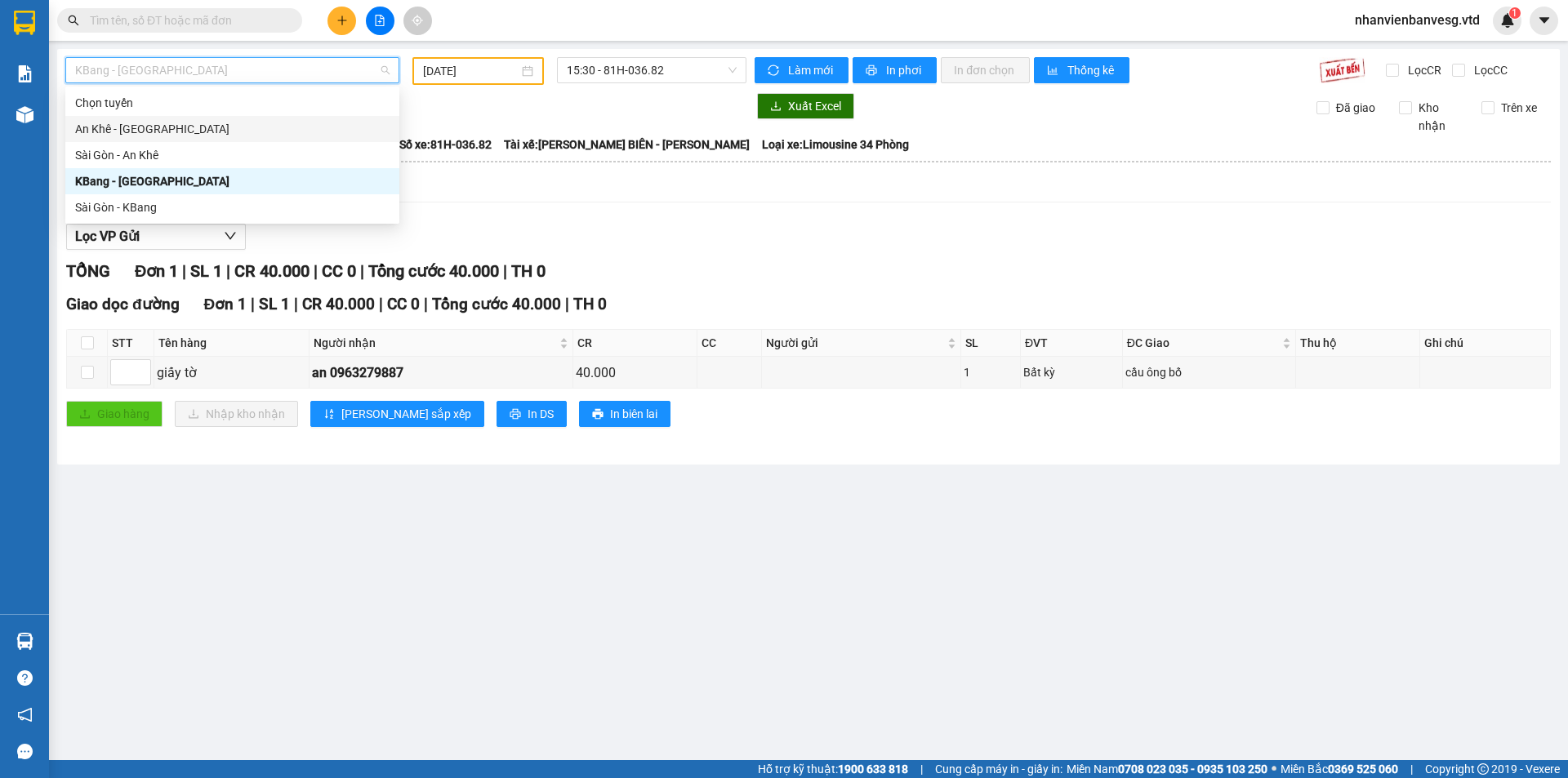
click at [316, 119] on div "An Khê - Sài Gòn" at bounding box center [232, 129] width 334 height 26
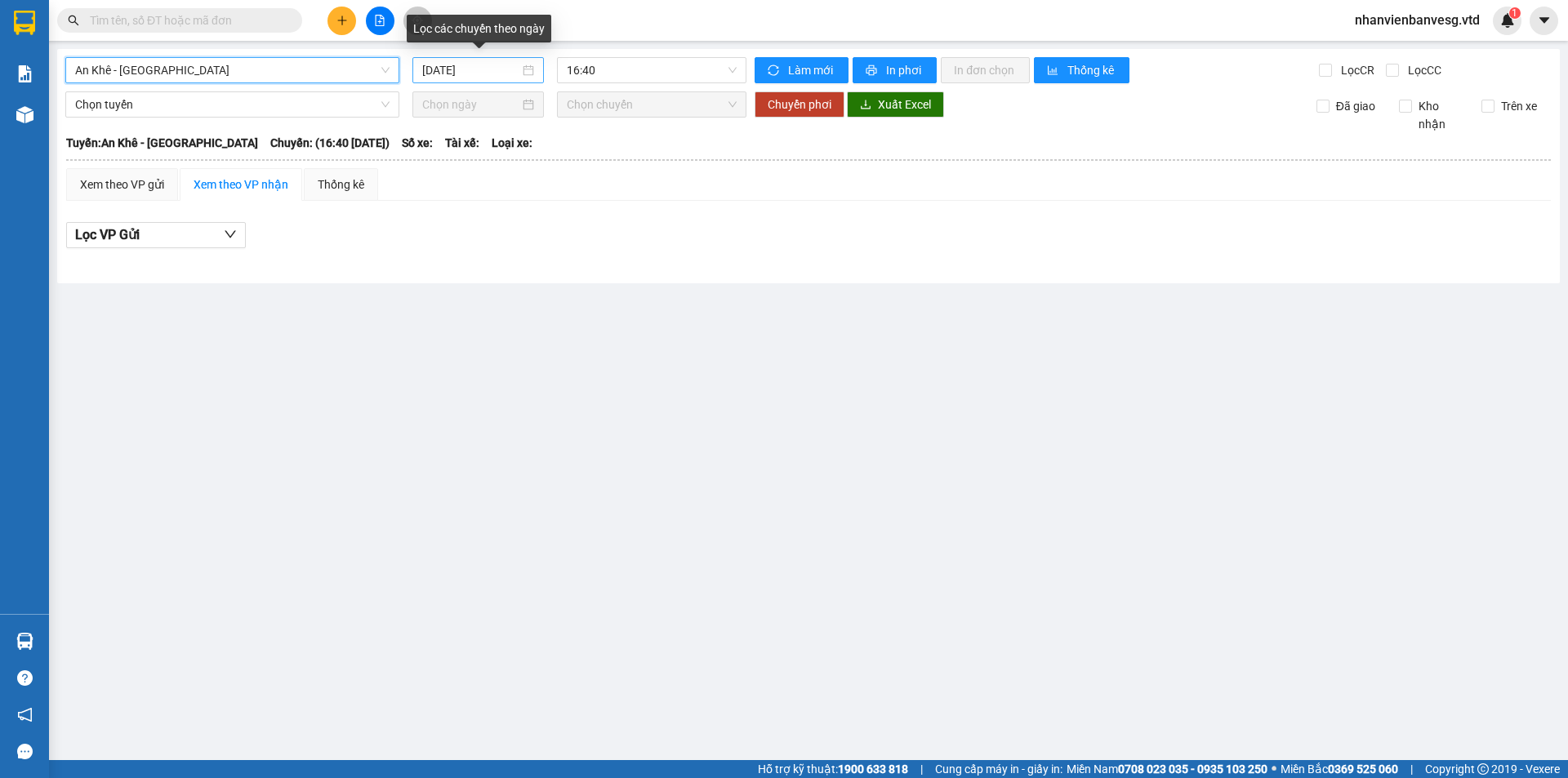
click at [527, 57] on div "14/08/2025" at bounding box center [478, 69] width 132 height 26
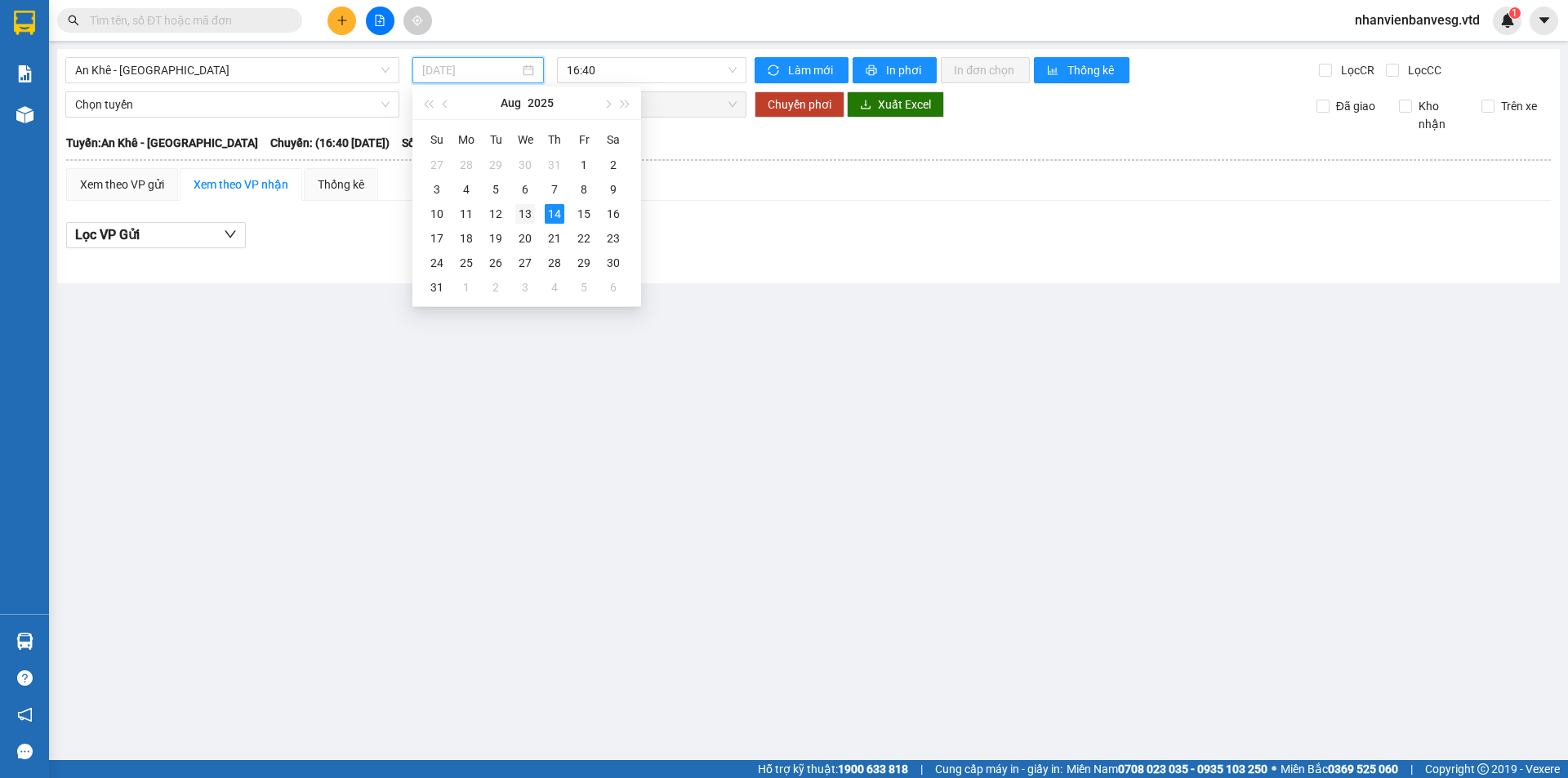
click at [528, 212] on div "13" at bounding box center [525, 214] width 20 height 20
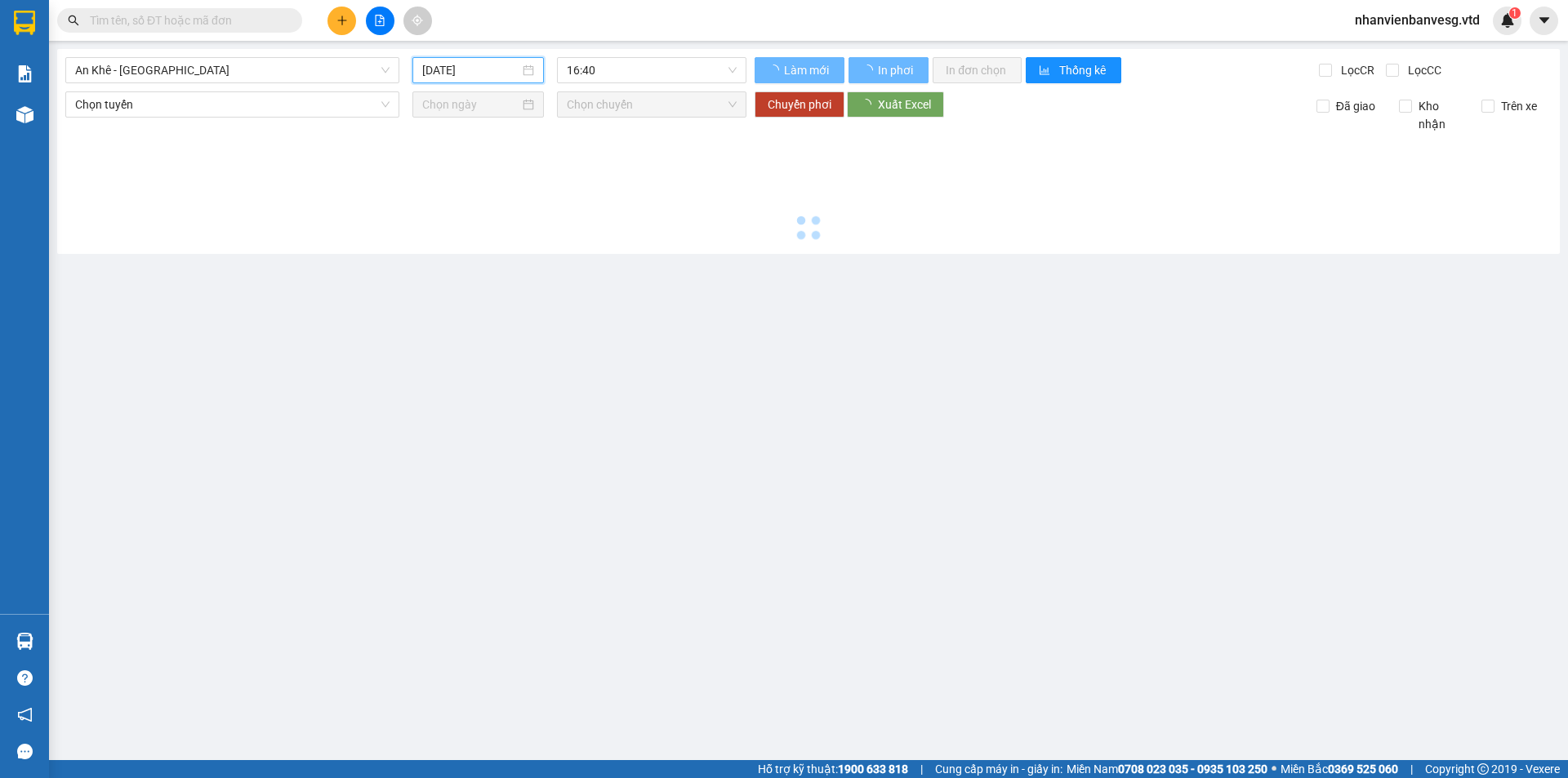
type input "13/08/2025"
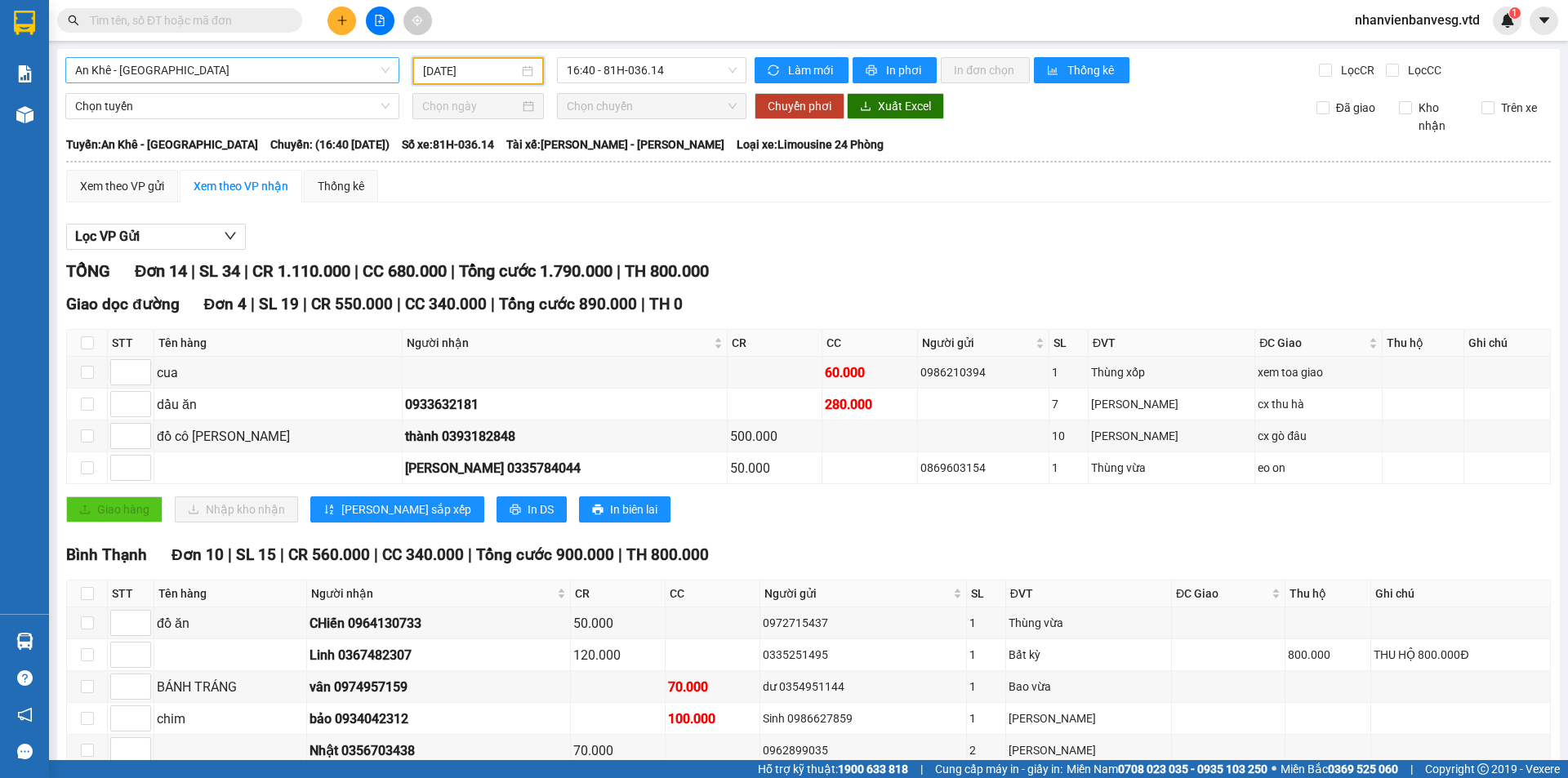
click at [275, 74] on span "An Khê - Sài Gòn" at bounding box center [232, 69] width 315 height 24
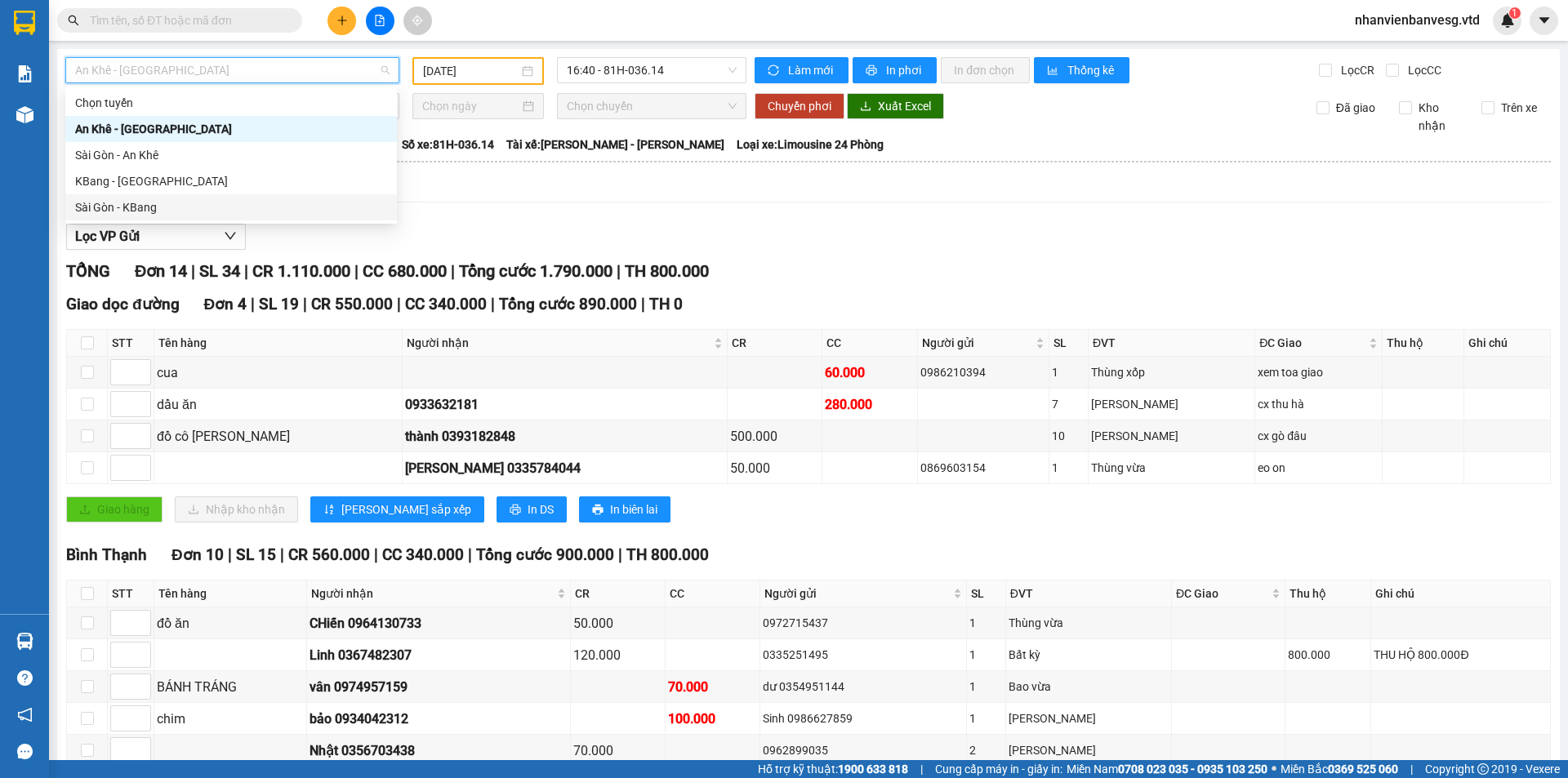
click at [155, 203] on div "Sài Gòn - KBang" at bounding box center [231, 207] width 312 height 18
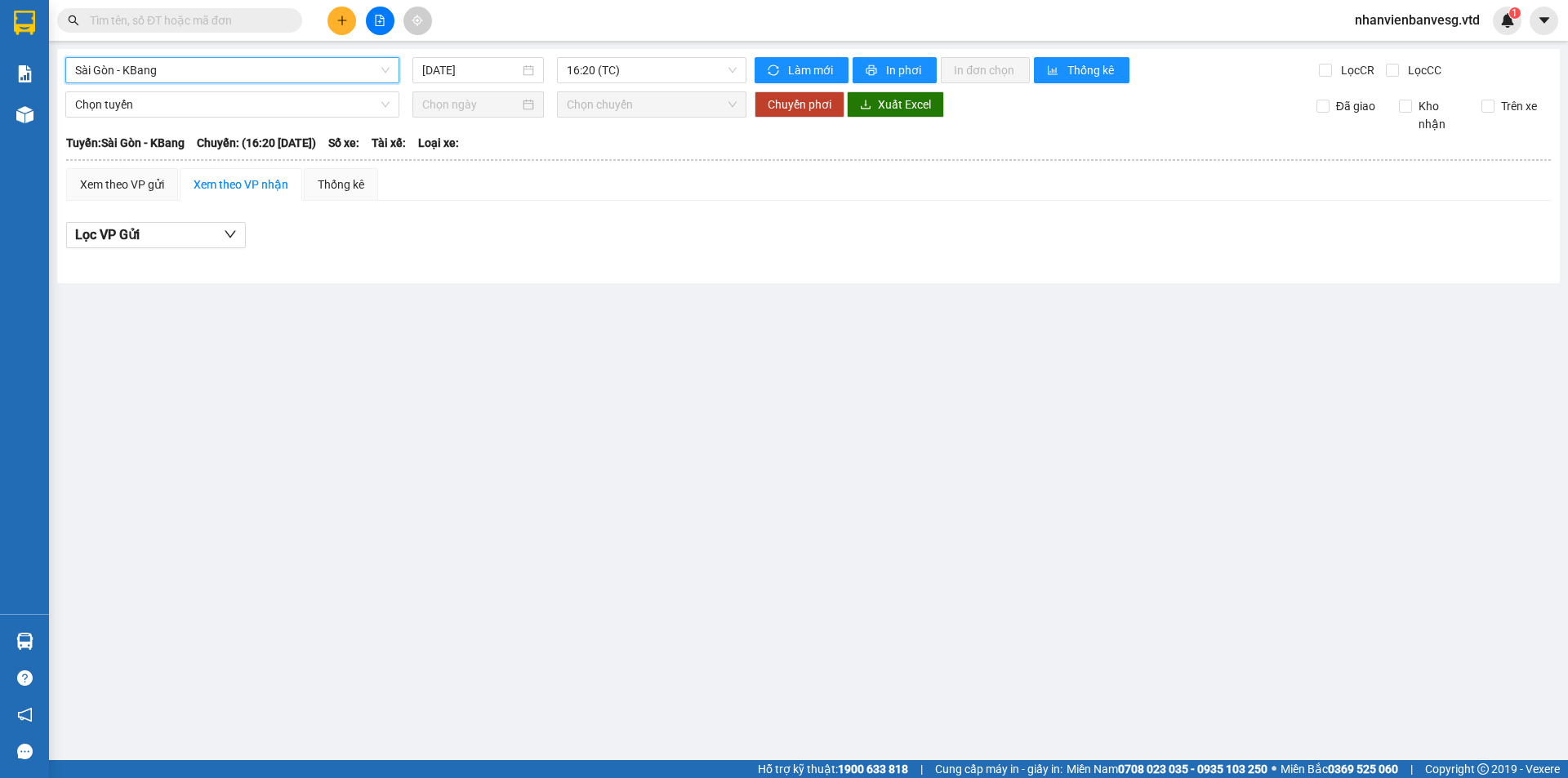
drag, startPoint x: 454, startPoint y: 66, endPoint x: 454, endPoint y: 115, distance: 49.0
click at [454, 69] on input "14/08/2025" at bounding box center [471, 70] width 97 height 18
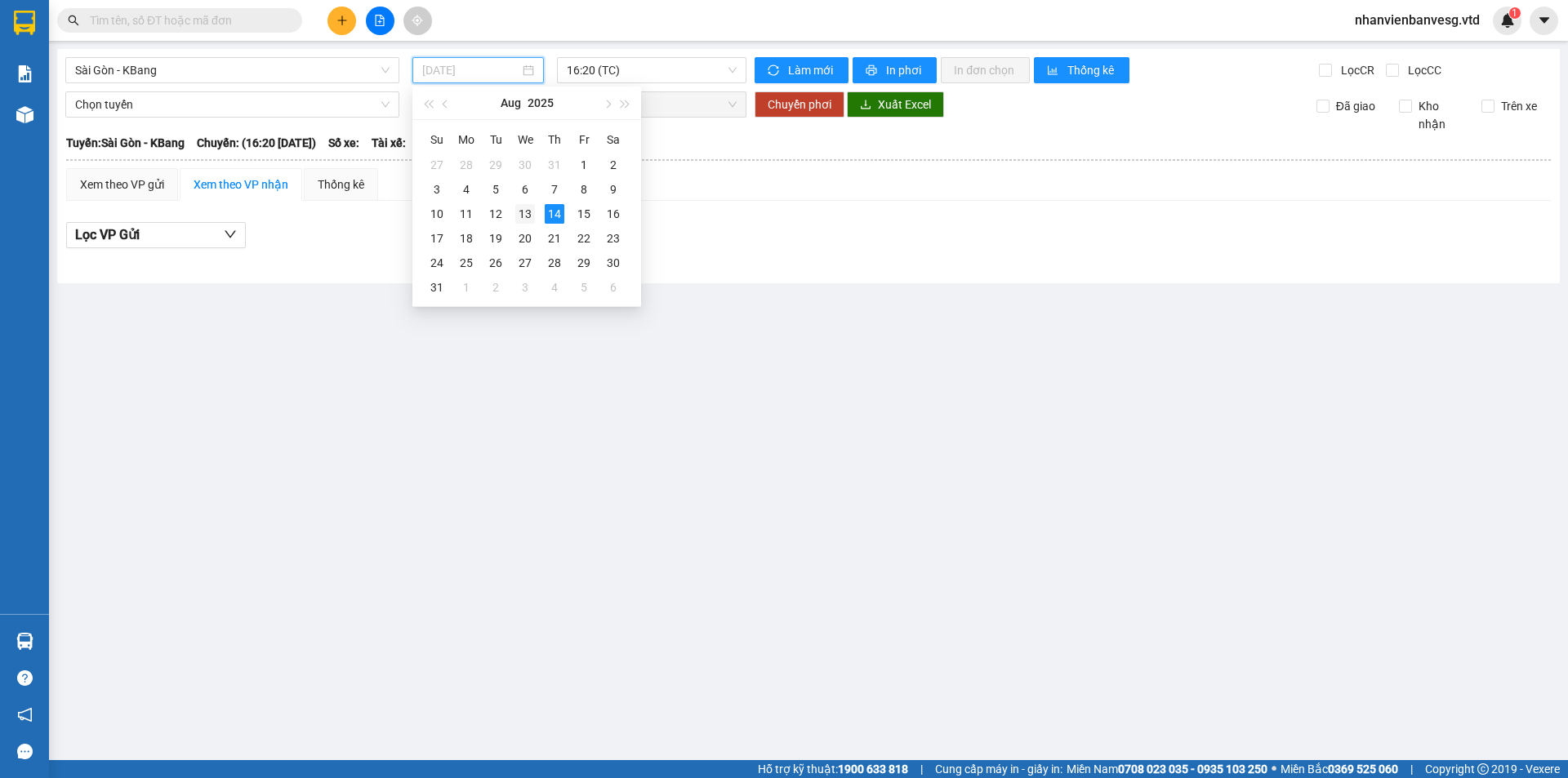
drag, startPoint x: 519, startPoint y: 212, endPoint x: 532, endPoint y: 204, distance: 15.3
click at [532, 204] on div "13" at bounding box center [525, 214] width 20 height 20
type input "13/08/2025"
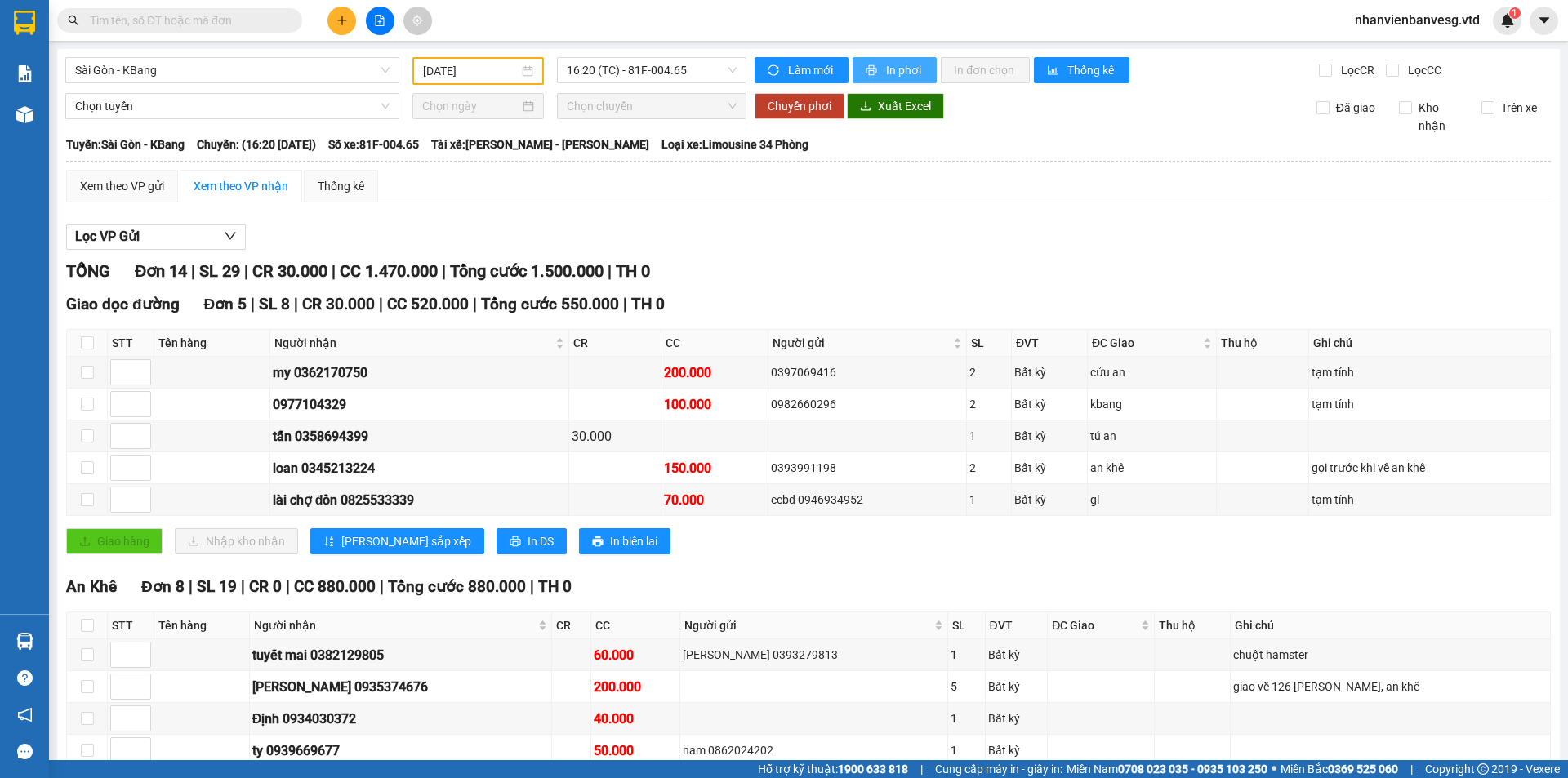
click at [870, 70] on span "printer" at bounding box center [872, 71] width 14 height 13
